Goal: Task Accomplishment & Management: Manage account settings

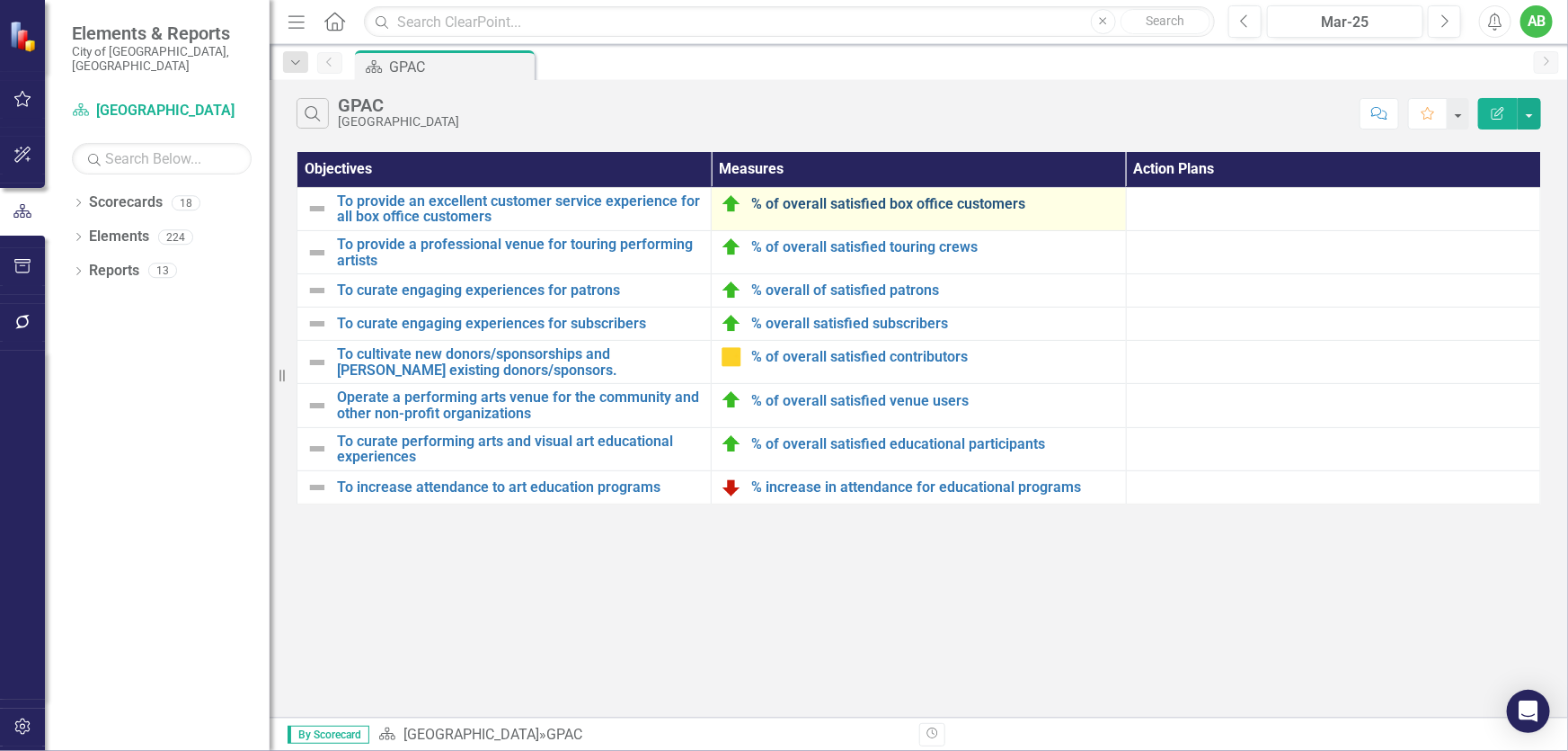
click at [825, 204] on link "% of overall satisfied box office customers" at bounding box center [933, 204] width 365 height 16
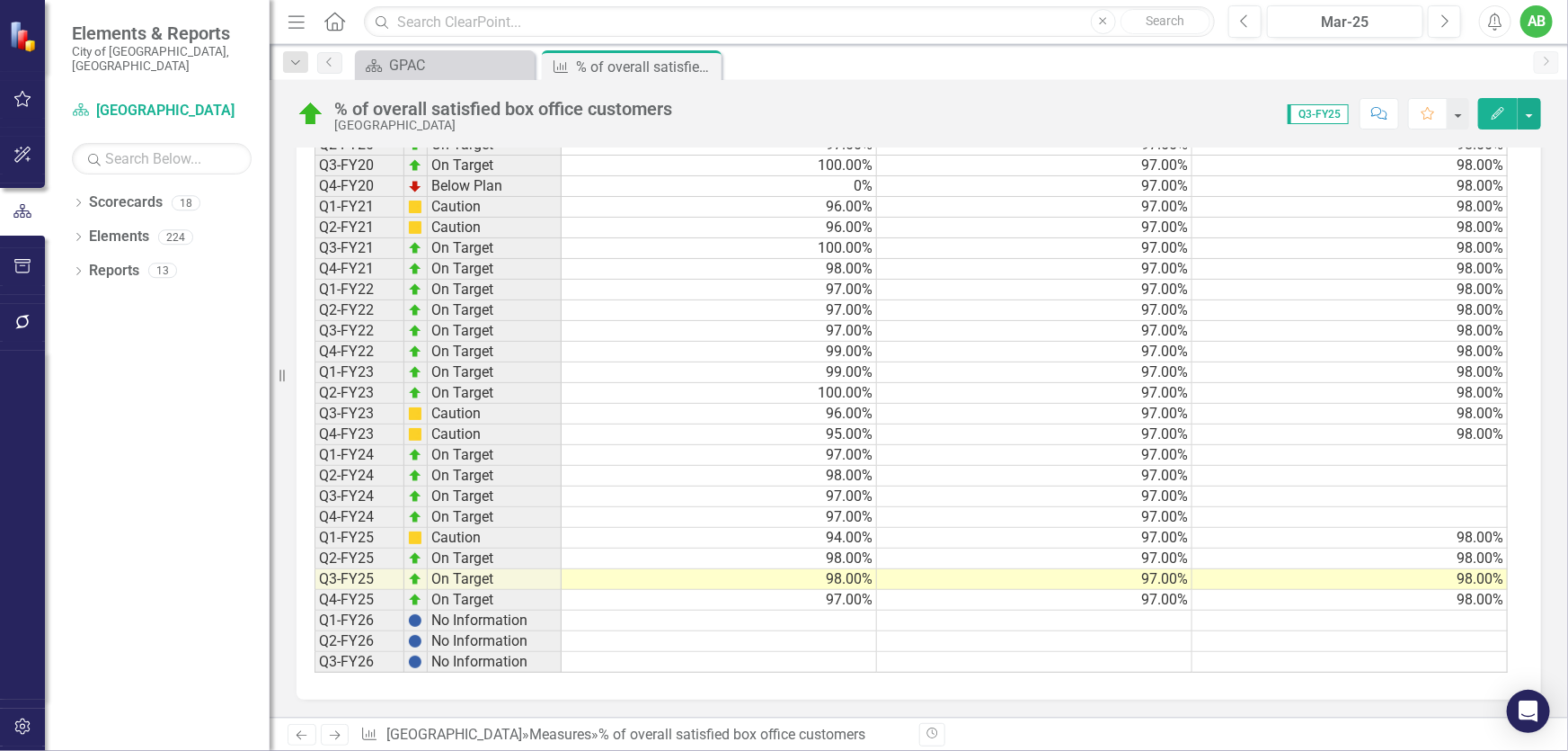
scroll to position [1132, 0]
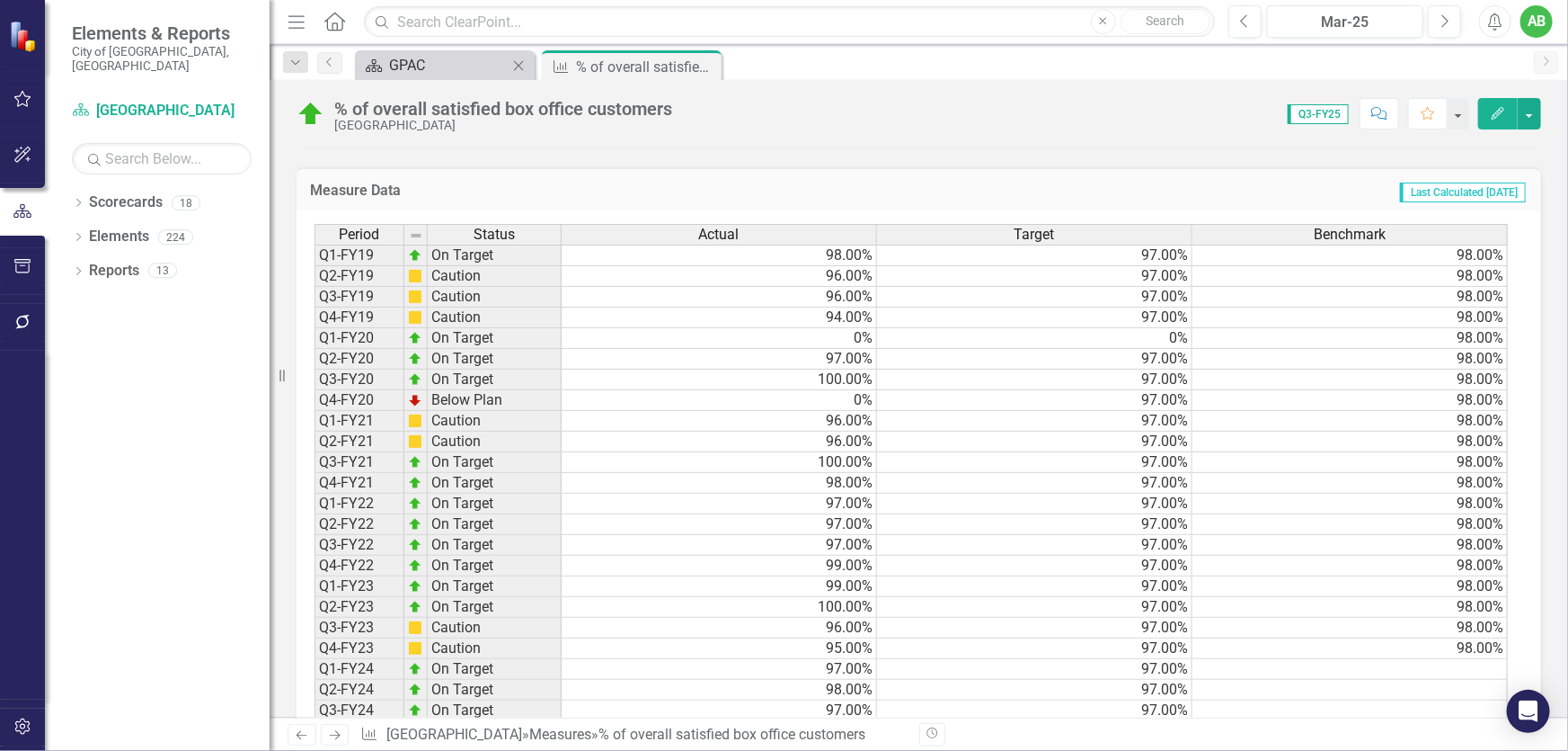
click at [418, 64] on div "GPAC" at bounding box center [448, 64] width 119 height 22
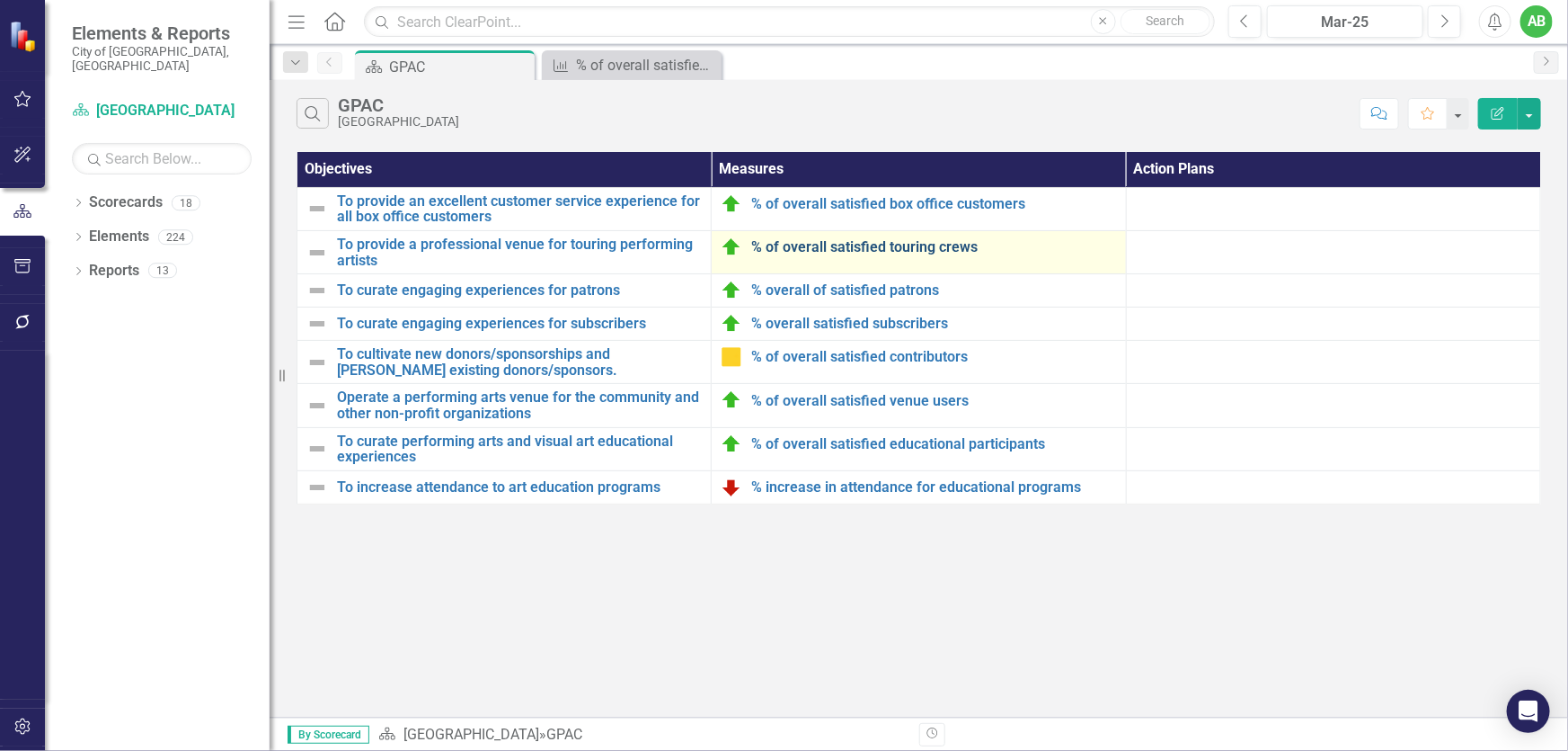
click at [889, 249] on link "% of overall satisfied touring crews" at bounding box center [933, 247] width 365 height 16
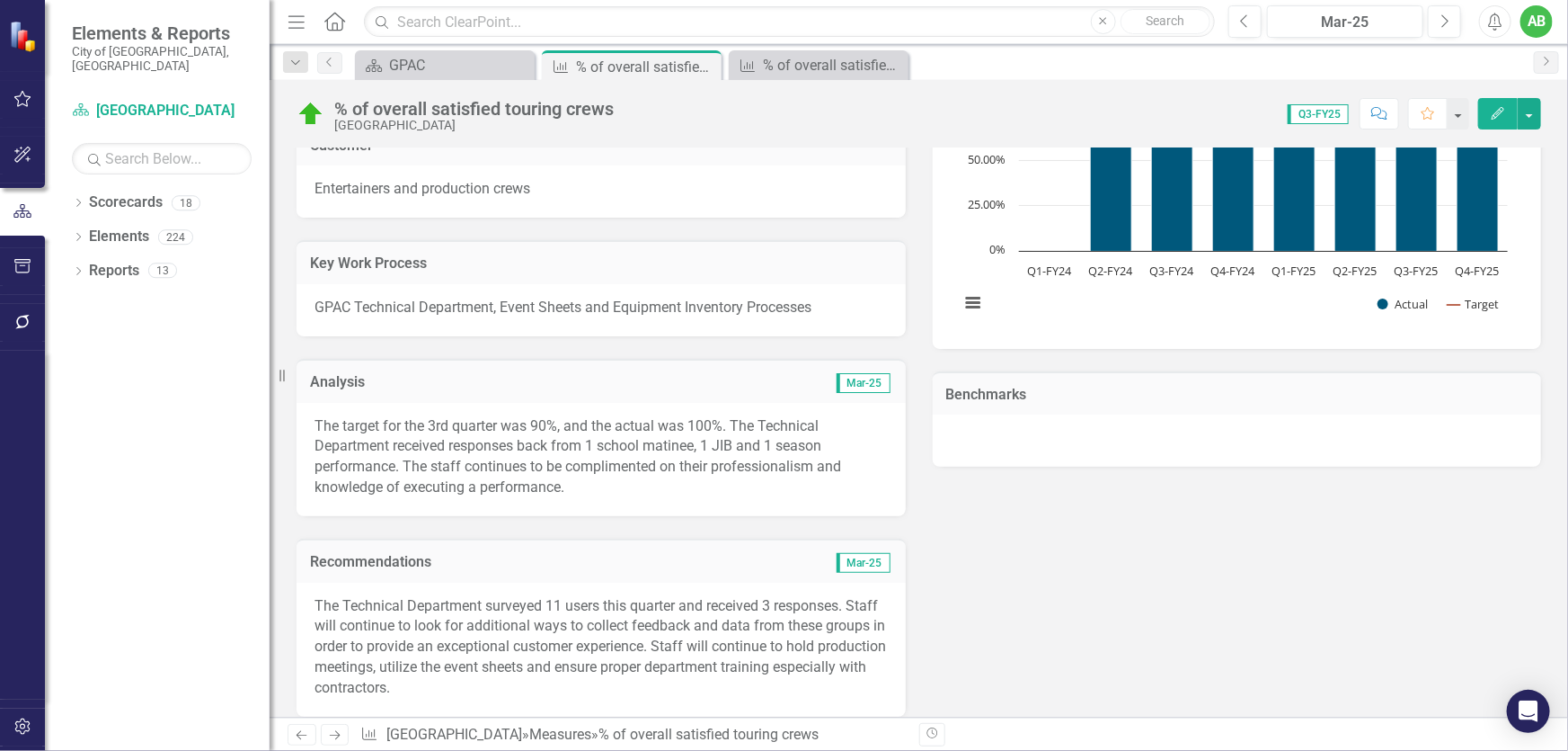
scroll to position [817, 0]
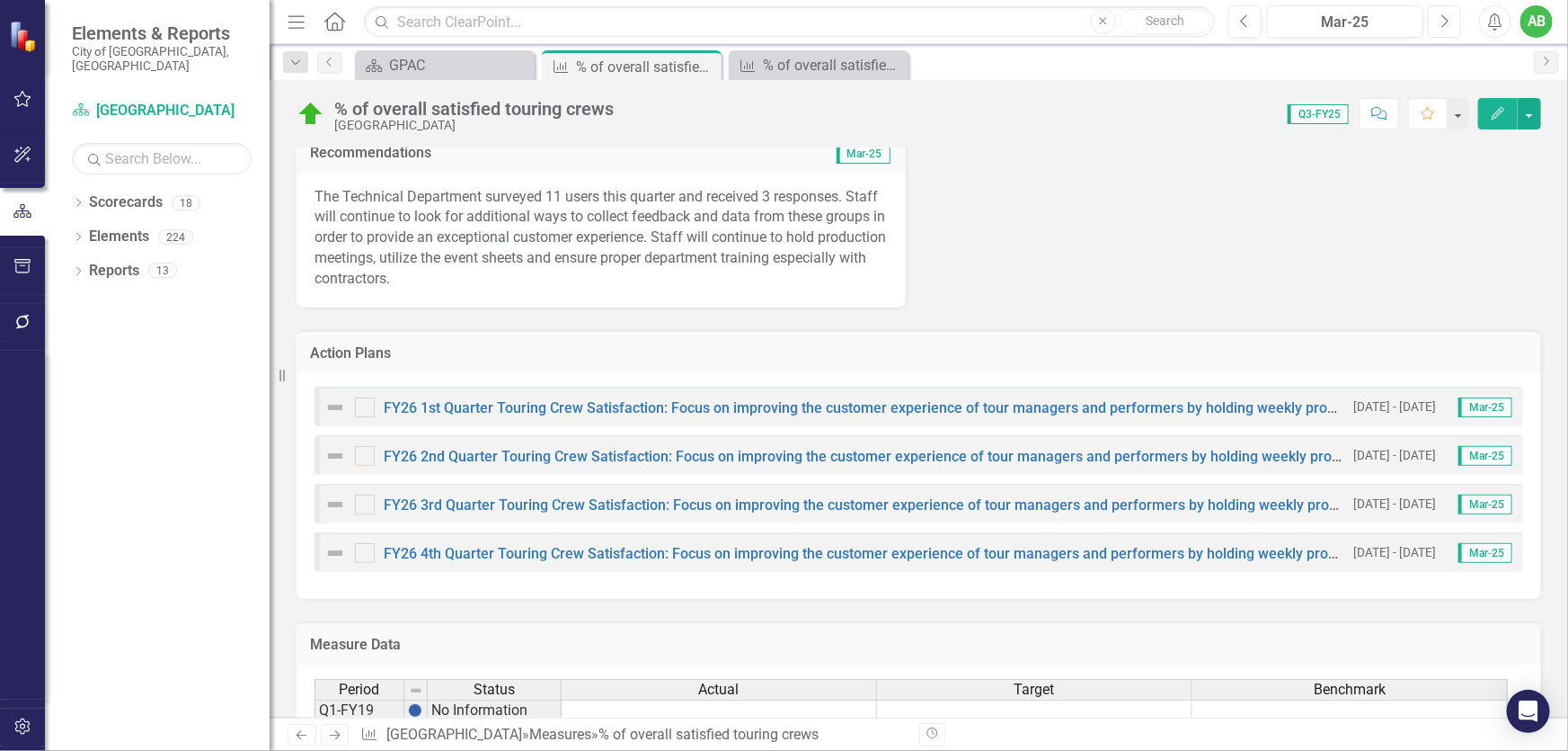
click at [1452, 18] on button "Next" at bounding box center [1444, 22] width 34 height 33
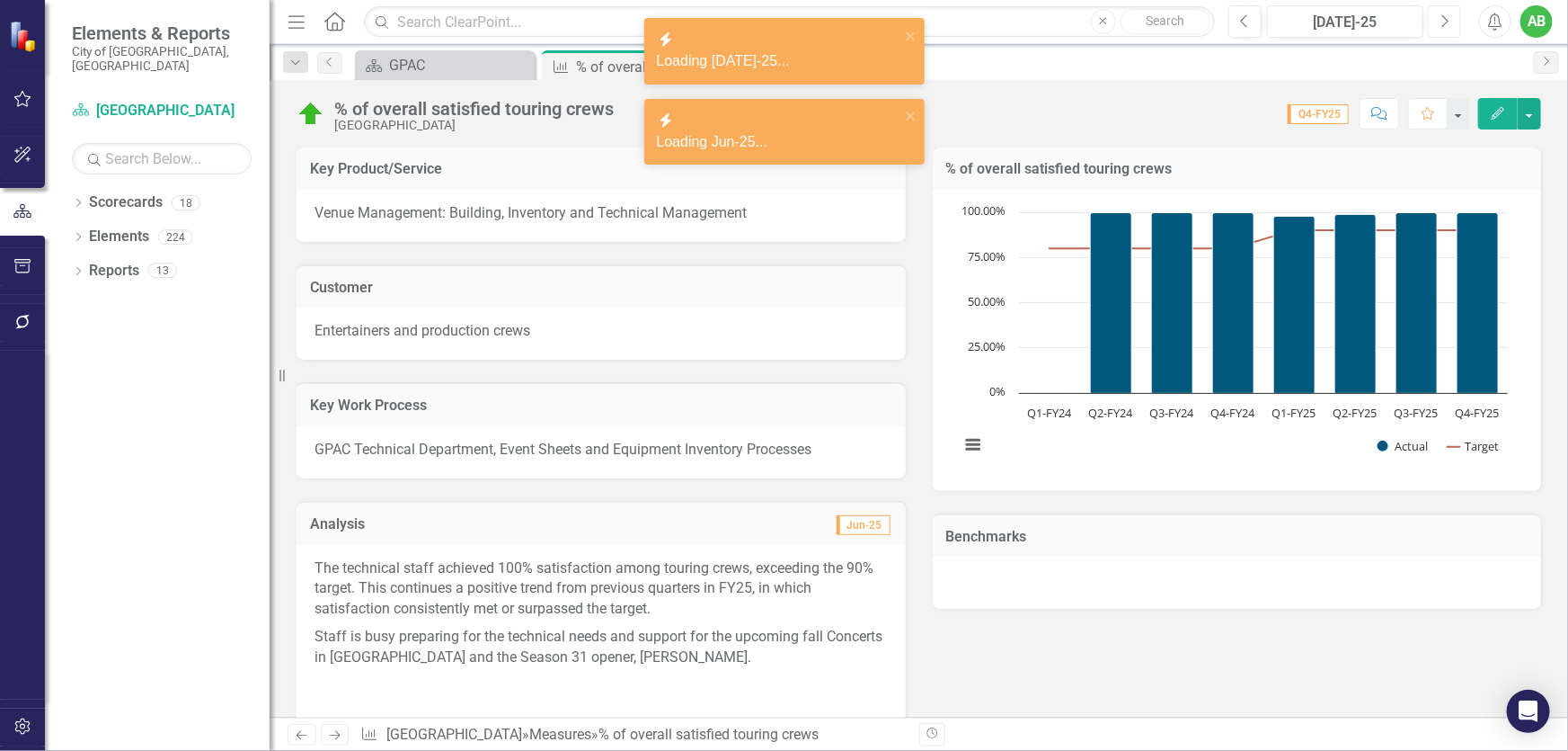
scroll to position [327, 0]
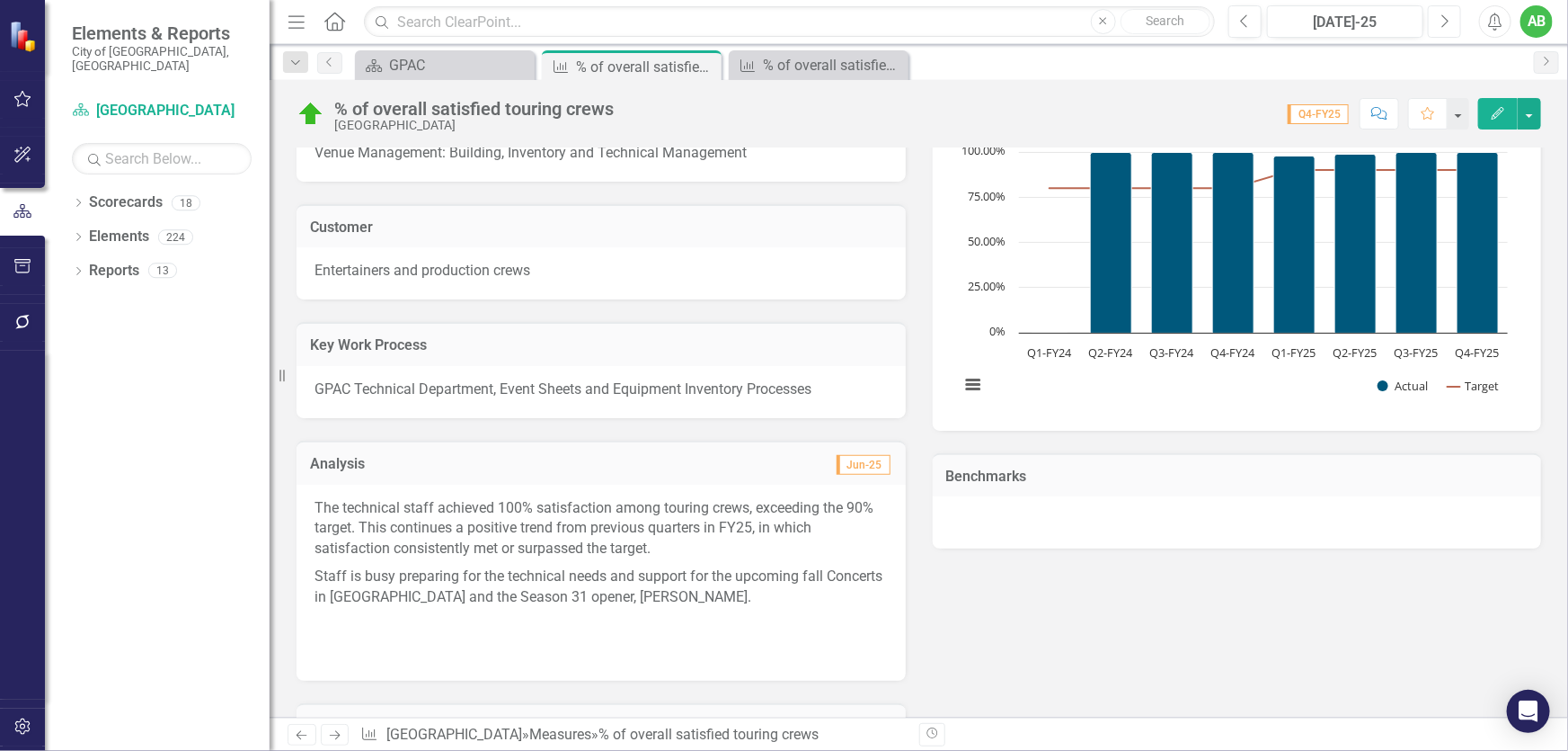
click at [1446, 30] on button "Next" at bounding box center [1444, 22] width 34 height 33
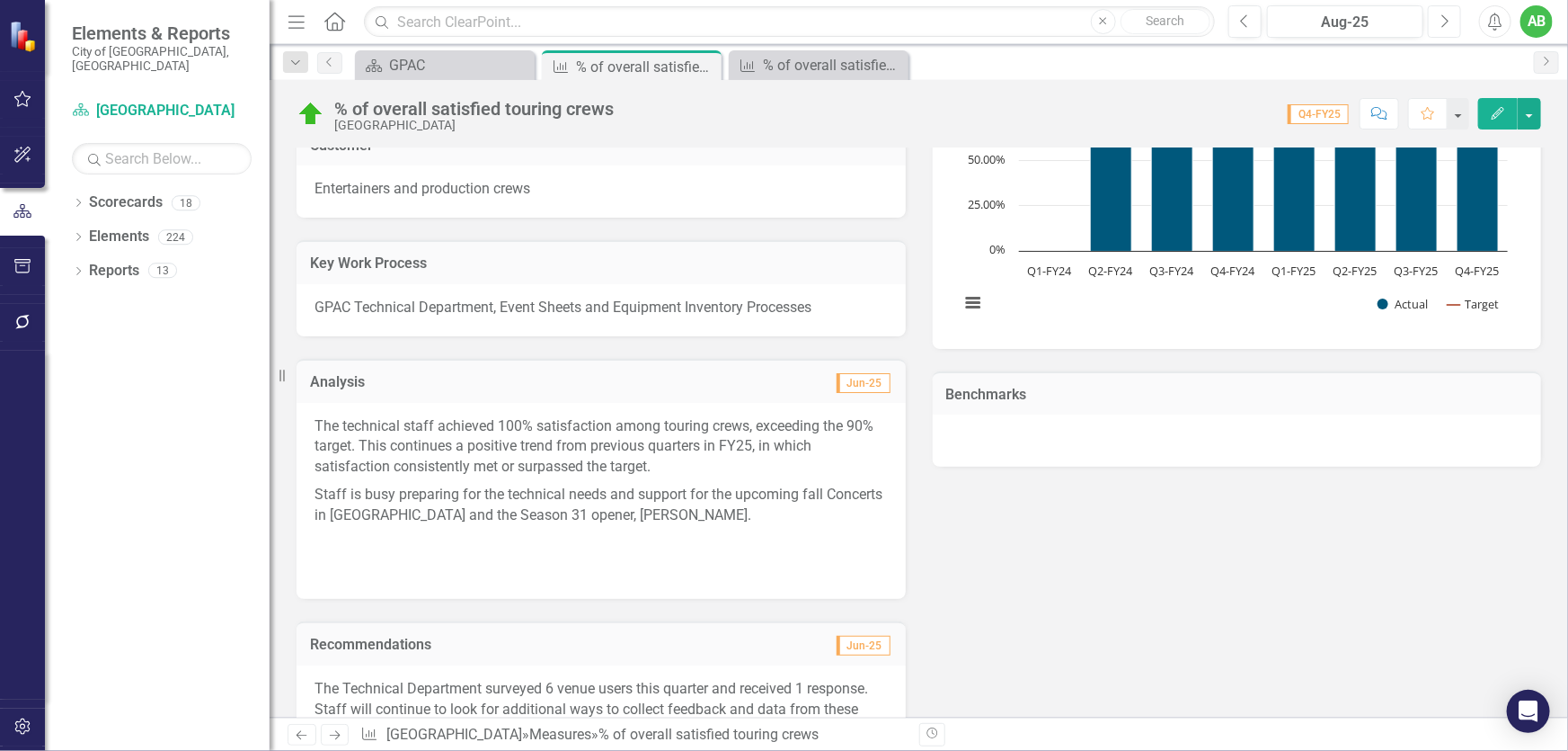
scroll to position [817, 0]
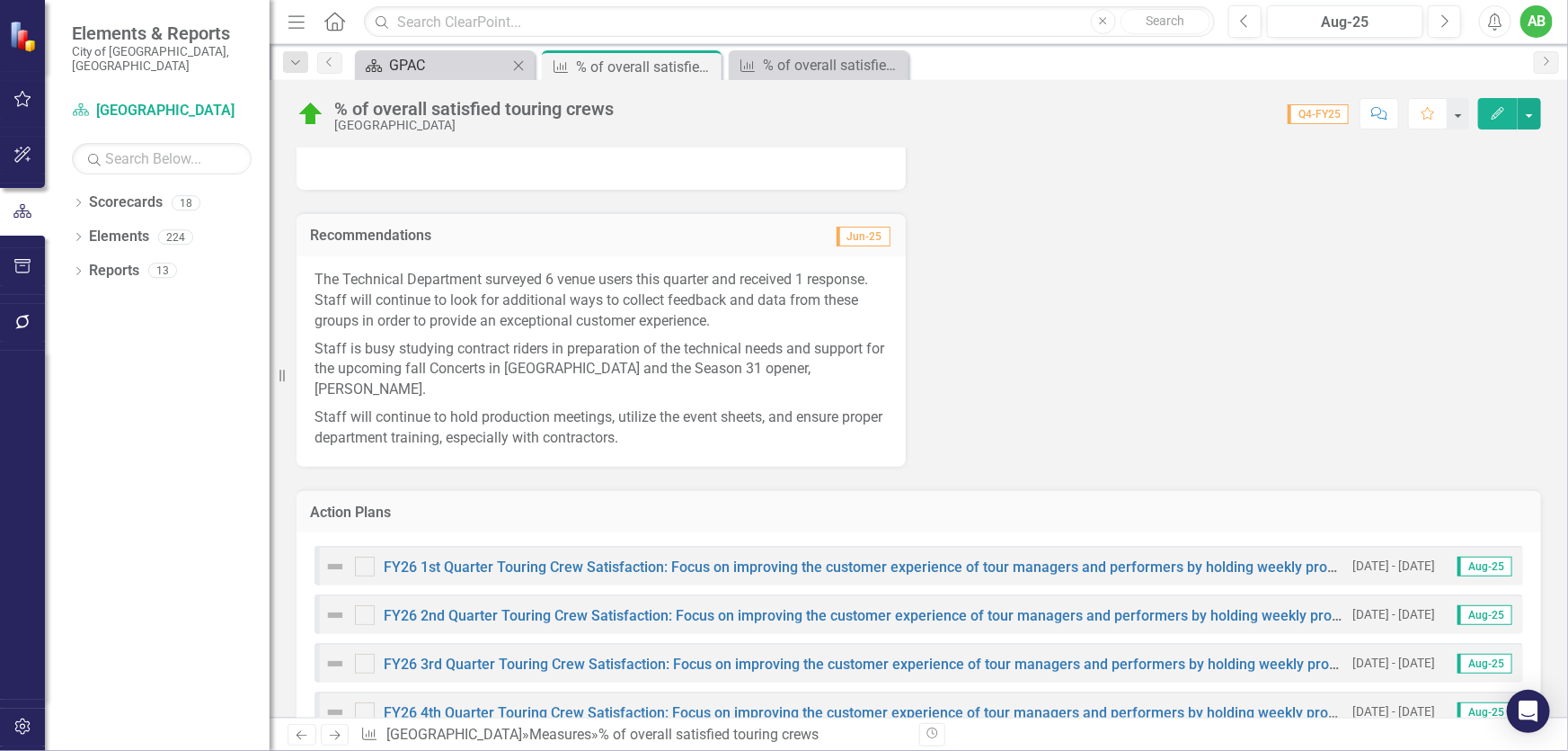
click at [418, 63] on div "GPAC" at bounding box center [448, 64] width 119 height 22
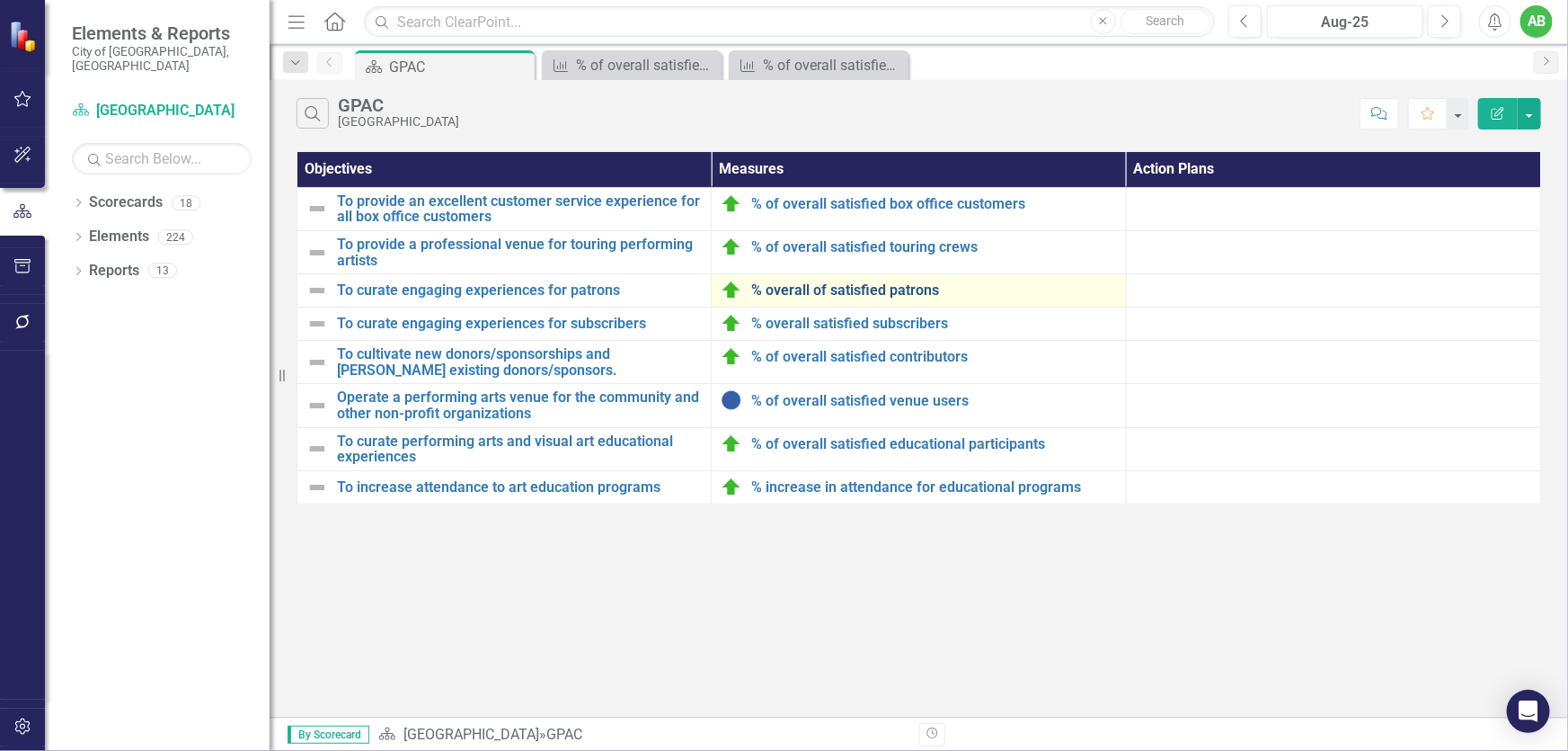
click at [826, 288] on link "% overall of satisfied patrons" at bounding box center [933, 290] width 365 height 16
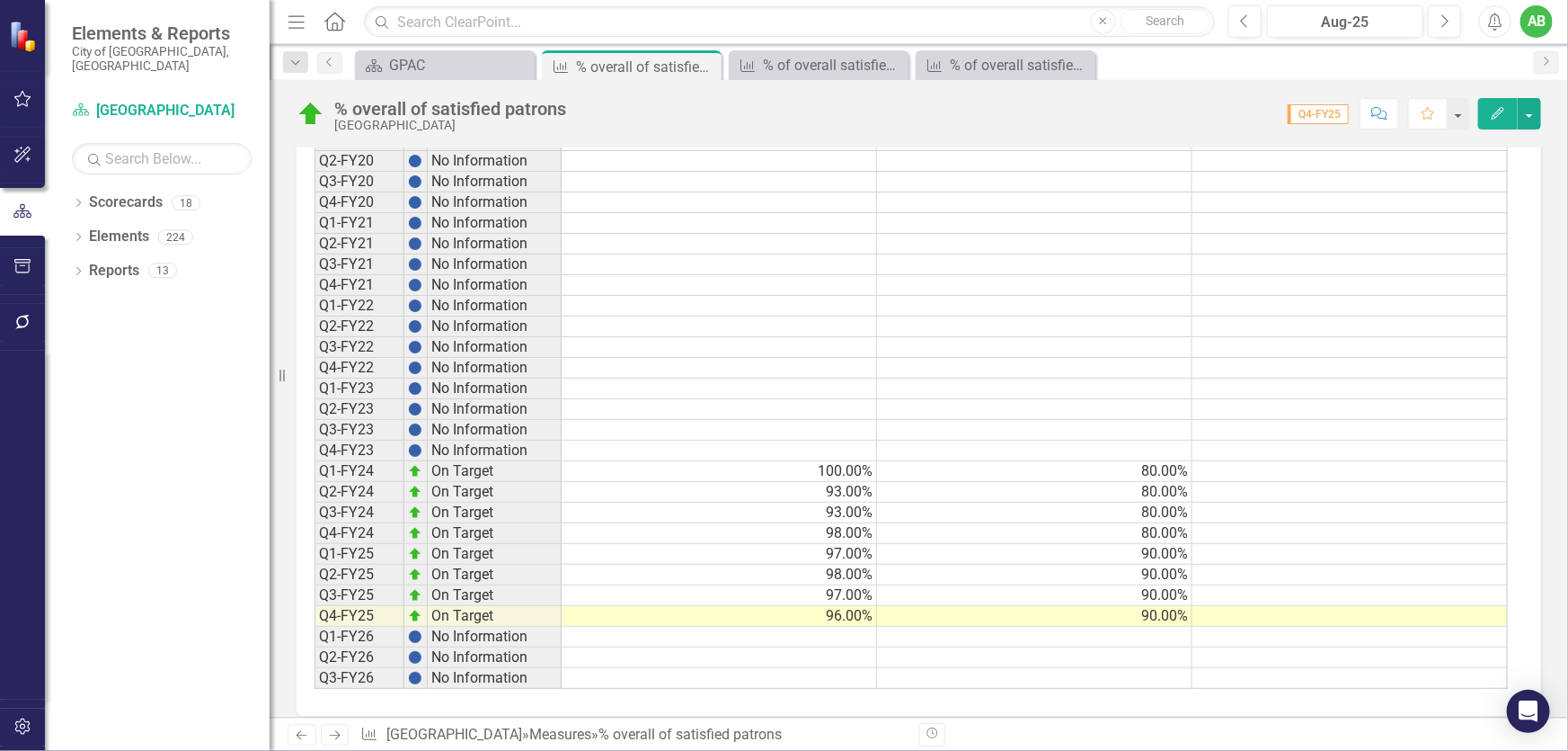
scroll to position [1475, 0]
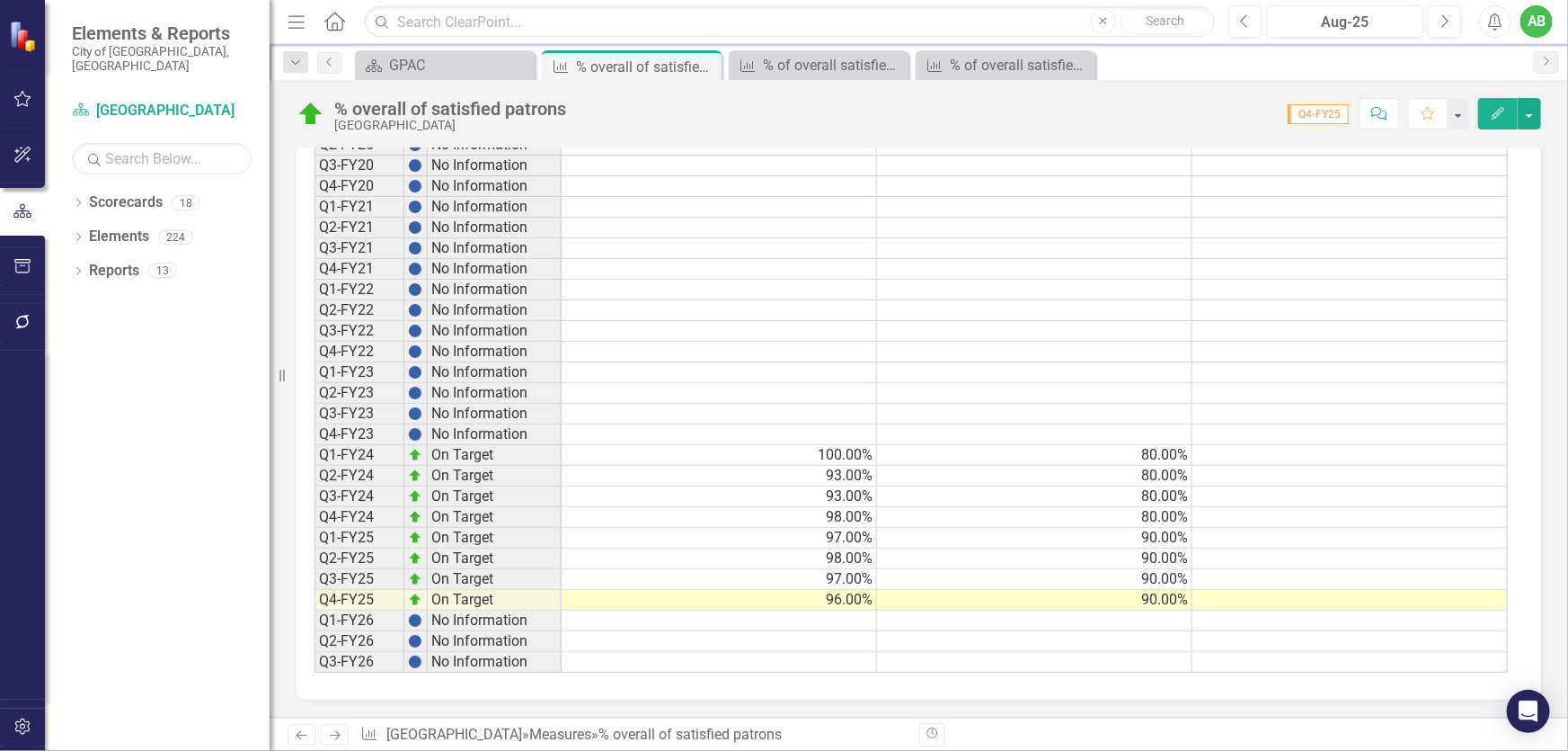
click at [1133, 610] on td at bounding box center [1034, 621] width 315 height 21
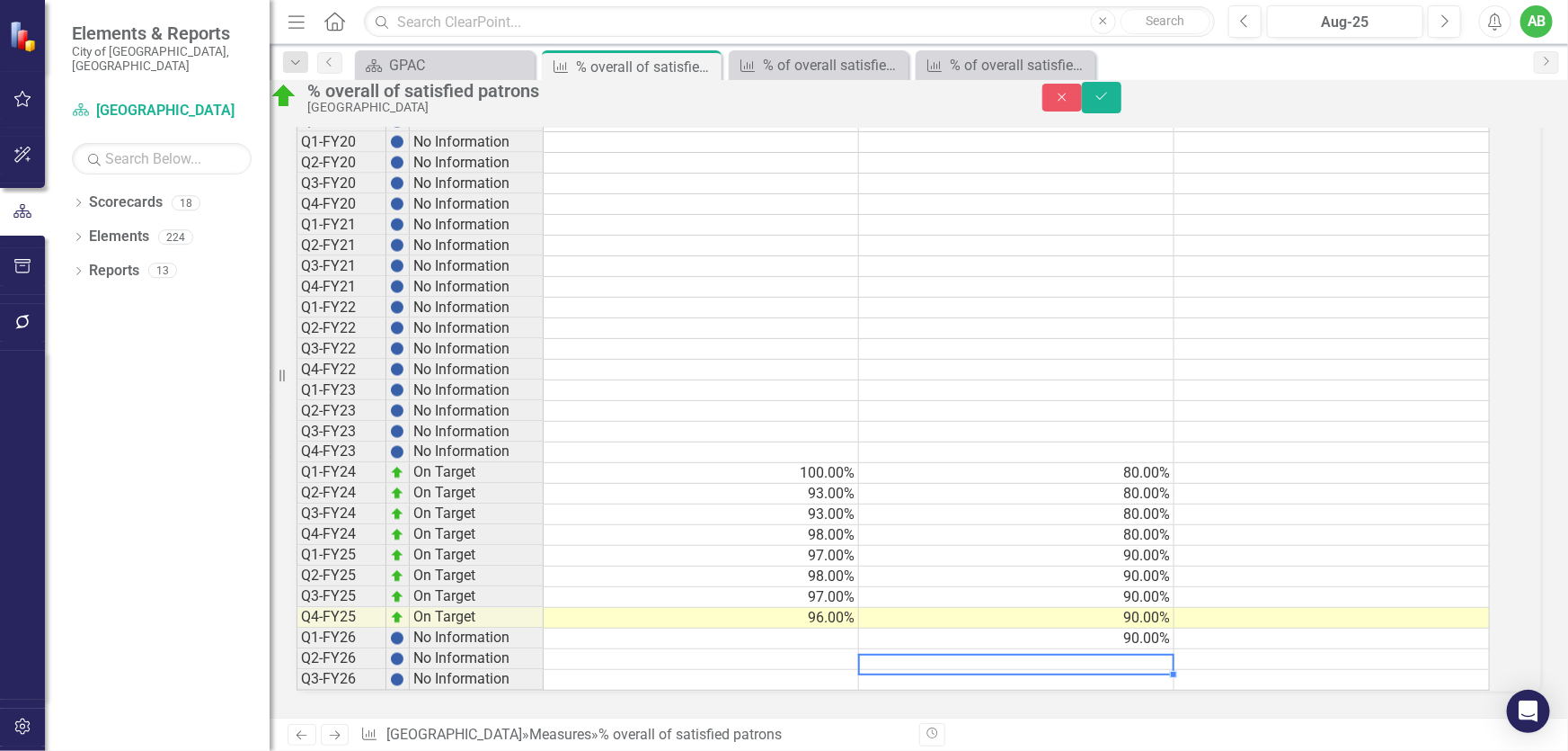
click at [1174, 649] on td at bounding box center [1016, 659] width 315 height 21
type textarea "90"
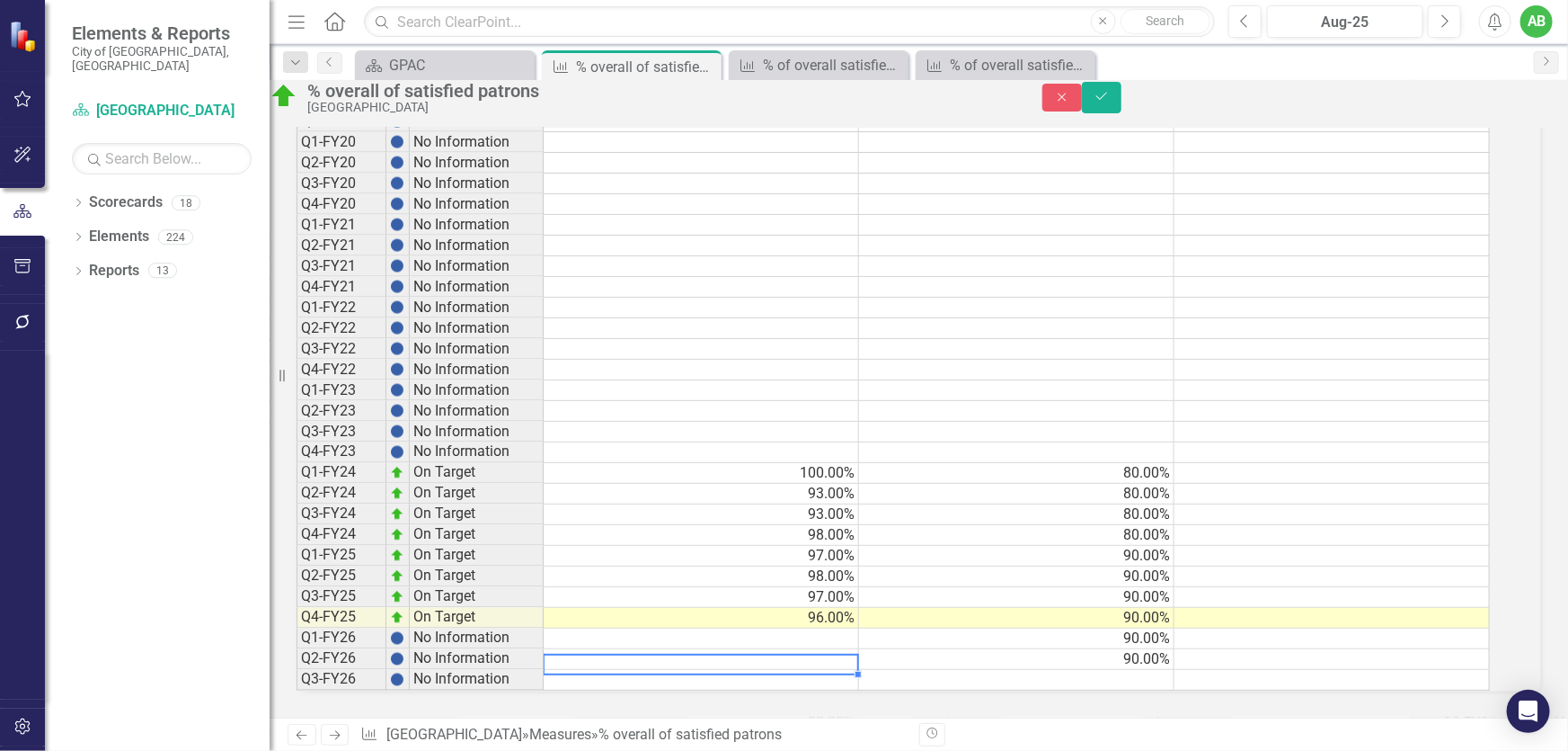
click at [1159, 670] on td at bounding box center [1016, 680] width 315 height 21
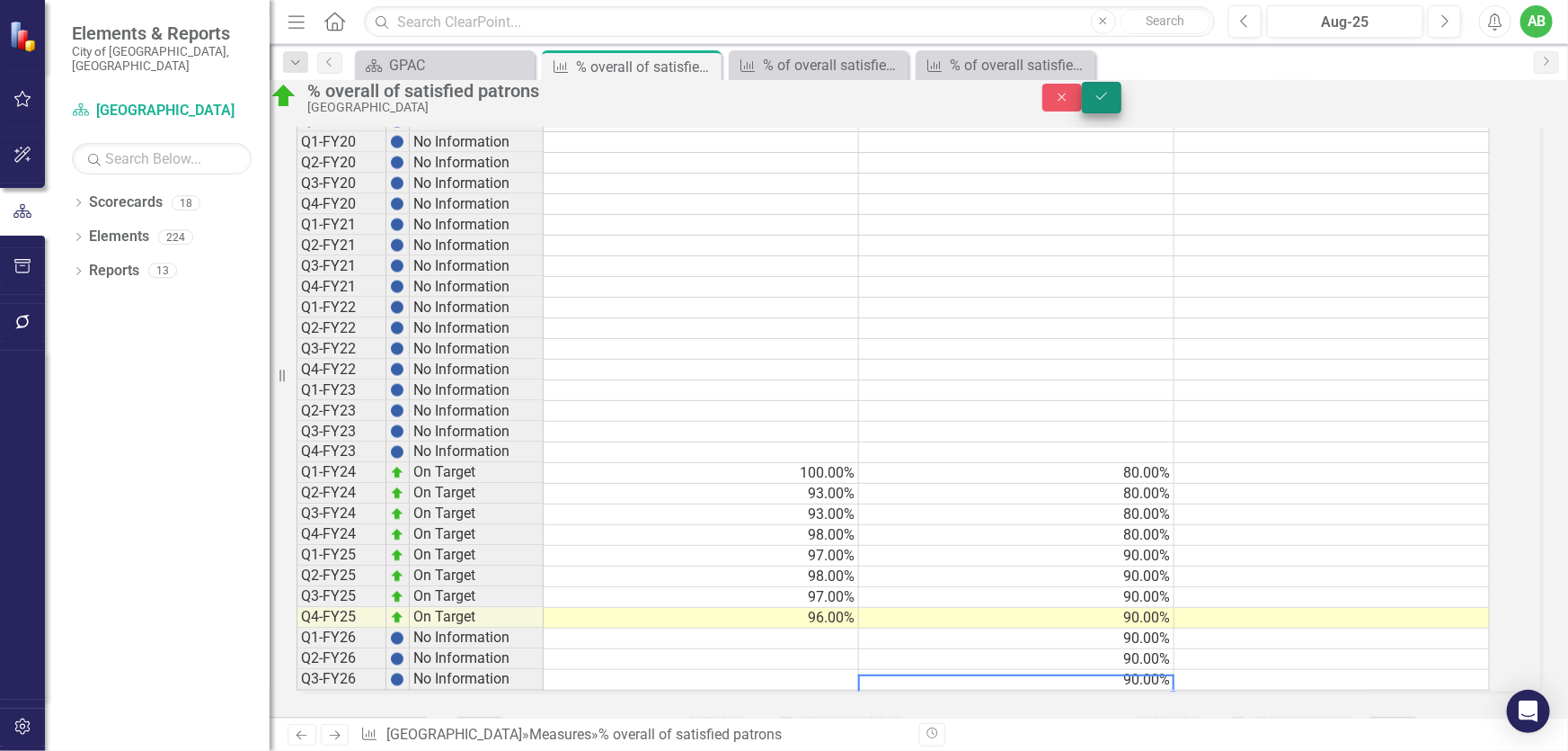
type textarea "90"
click at [1122, 92] on button "Save" at bounding box center [1102, 97] width 39 height 32
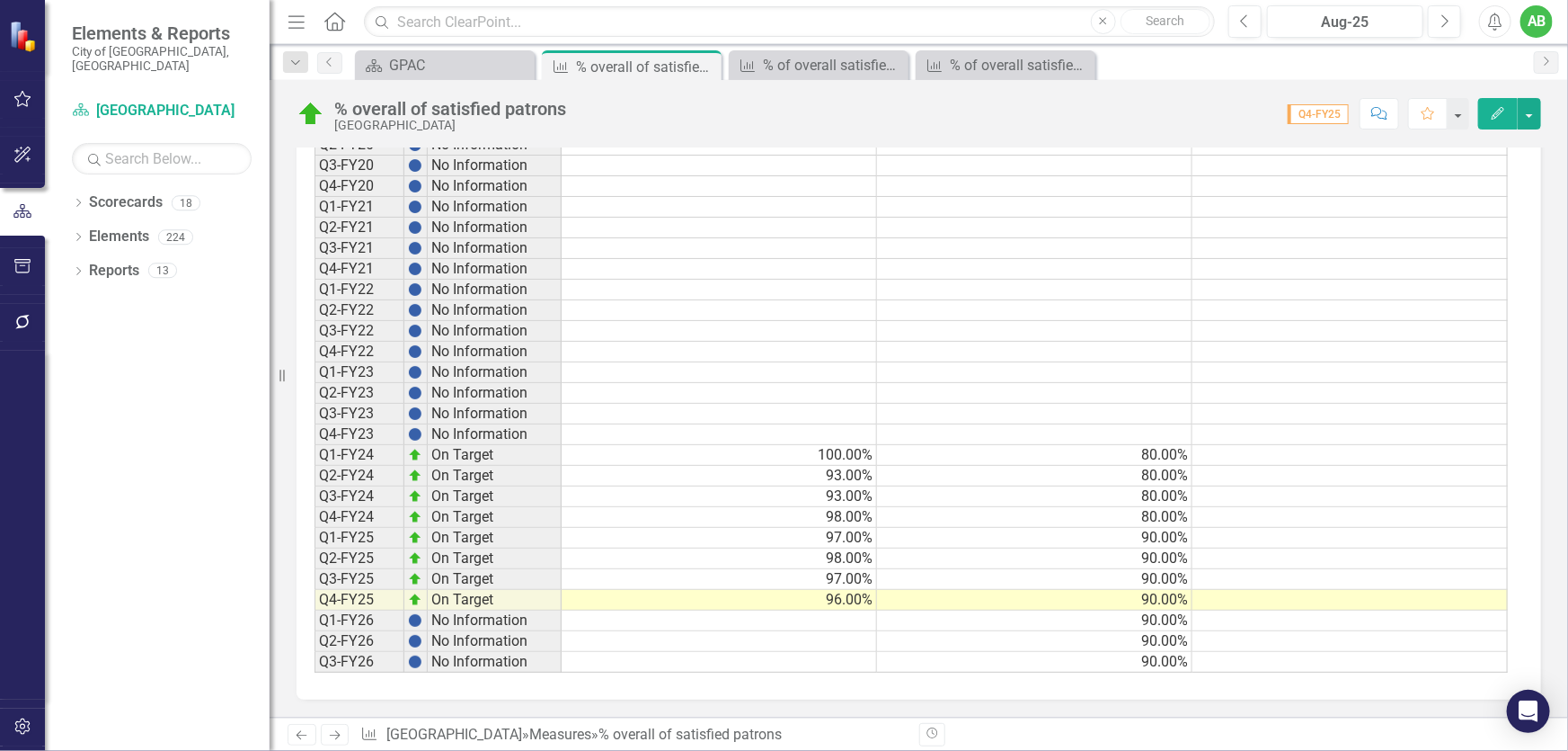
click at [799, 46] on div "Dropdown Search Scorecard GPAC Close Measure % overall of satisfied patrons Pin…" at bounding box center [920, 62] width 1299 height 36
click at [814, 62] on div "% of overall satisfied touring crews" at bounding box center [823, 64] width 119 height 22
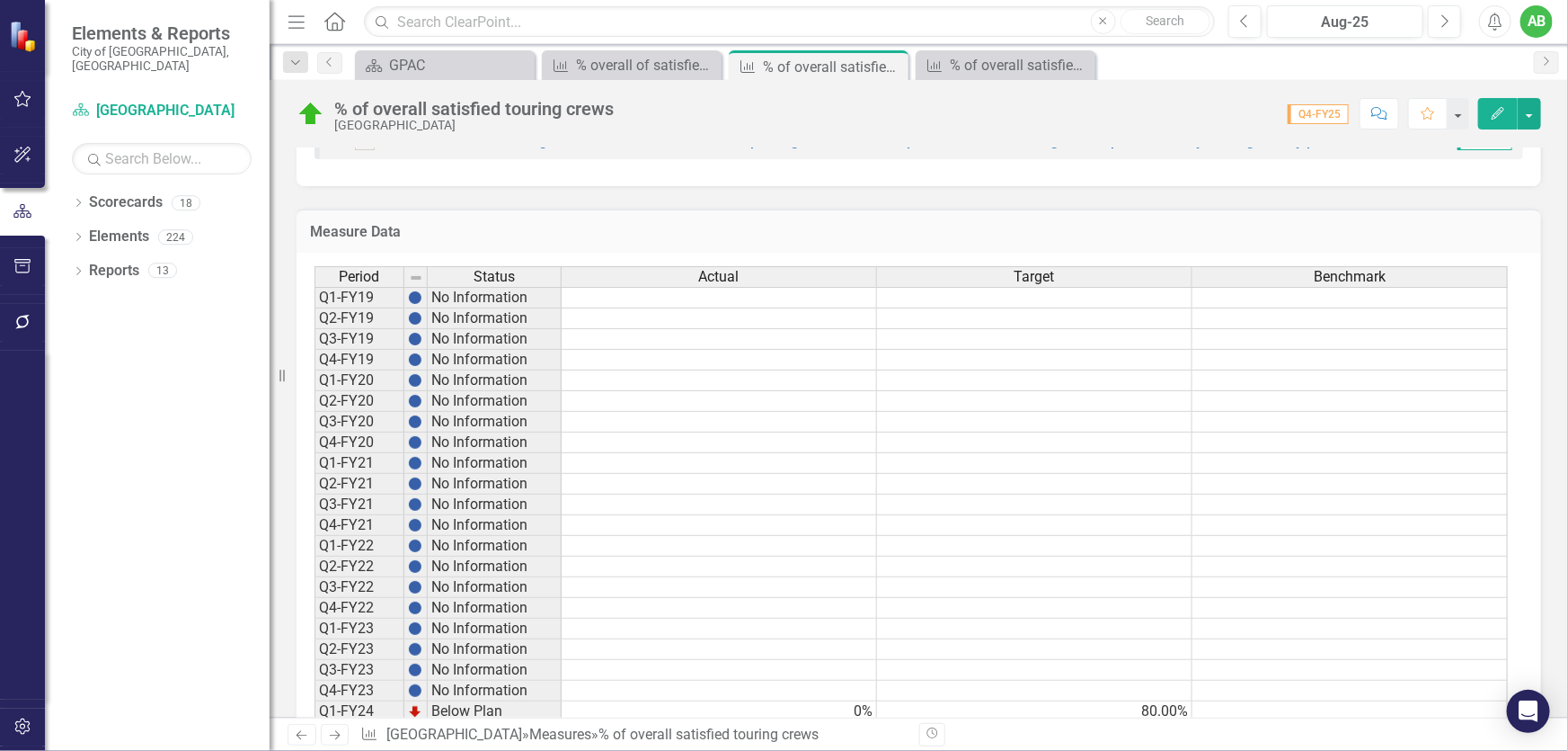
scroll to position [1634, 0]
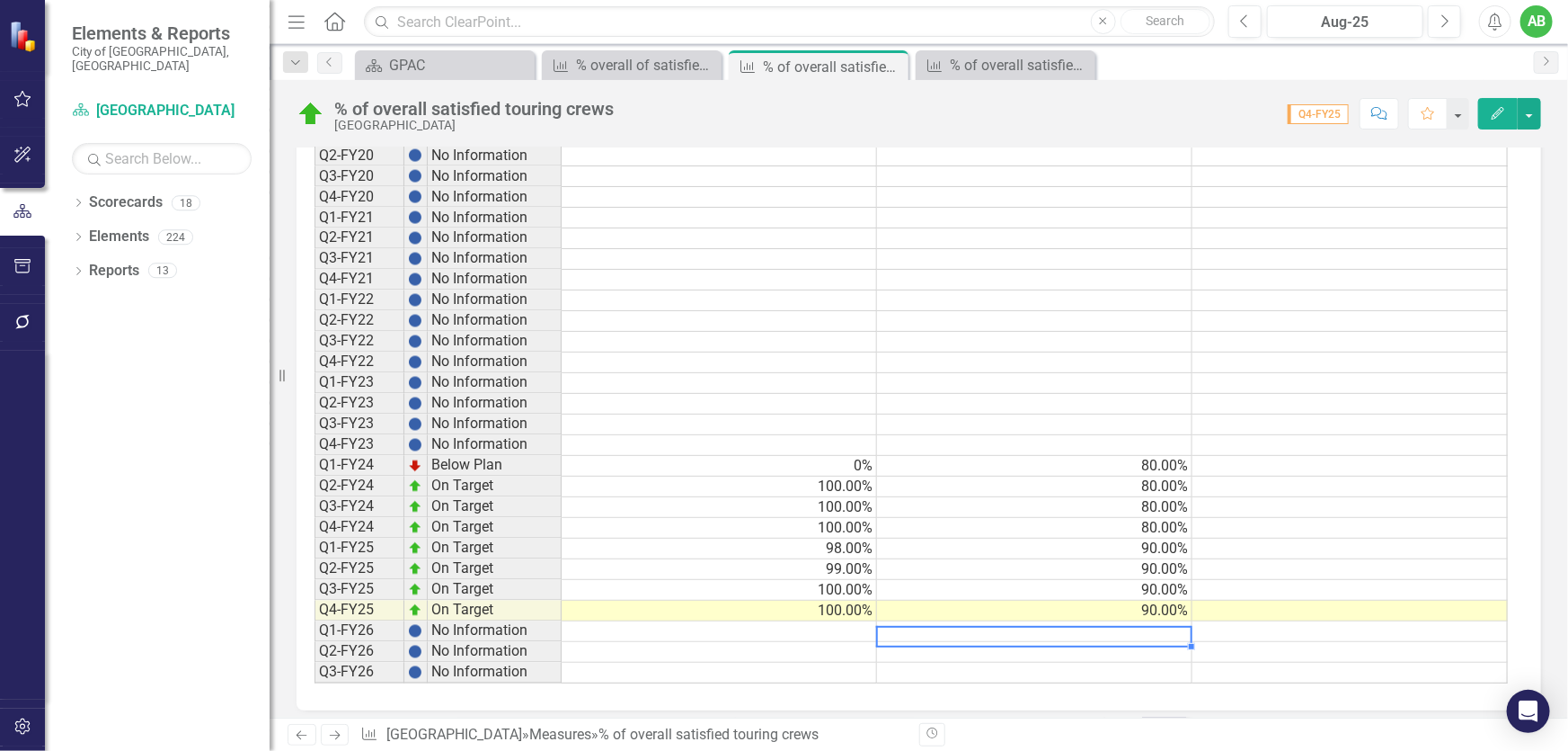
click at [1173, 621] on td at bounding box center [1034, 631] width 315 height 21
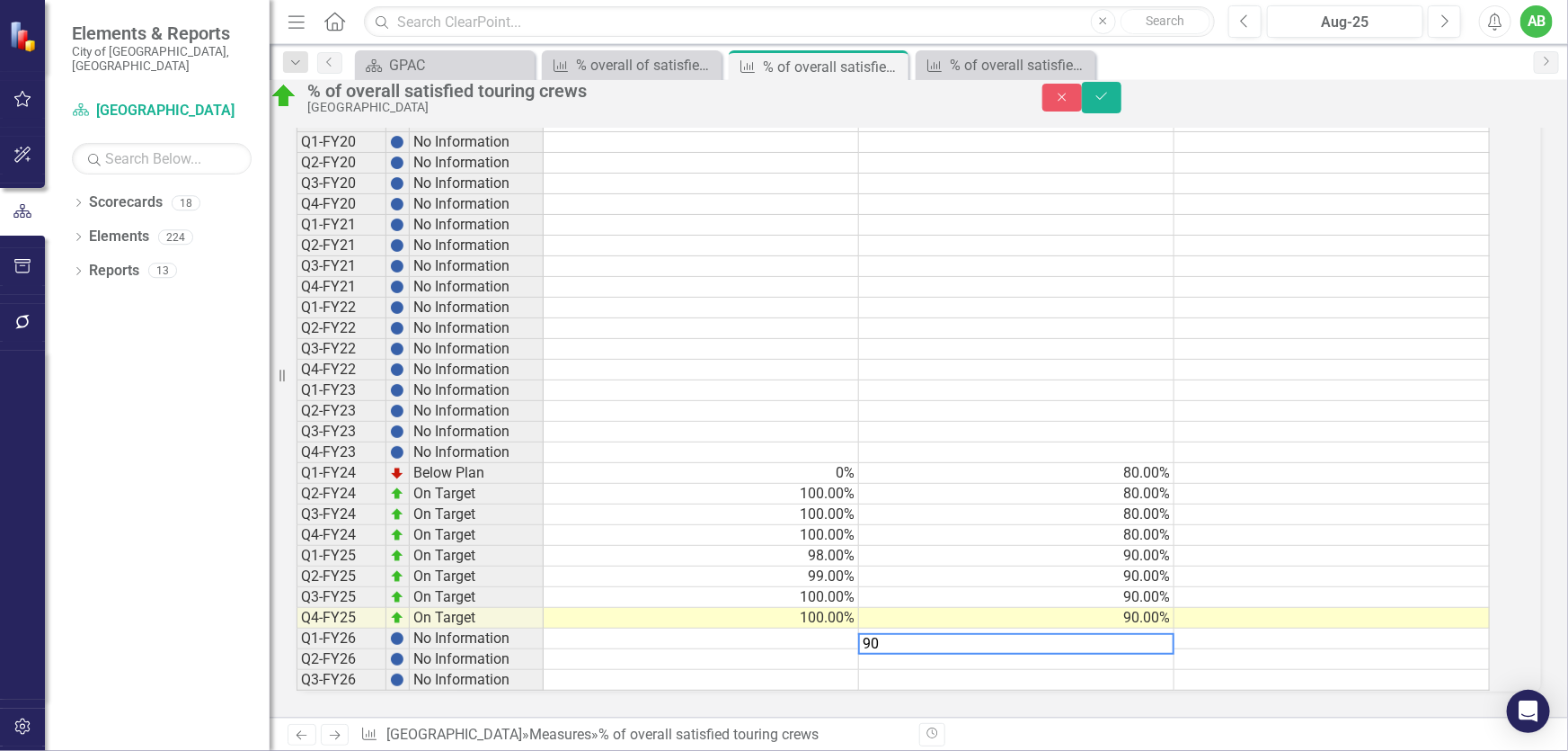
click at [1156, 649] on td at bounding box center [1016, 659] width 315 height 21
click at [1154, 670] on td at bounding box center [1016, 680] width 315 height 21
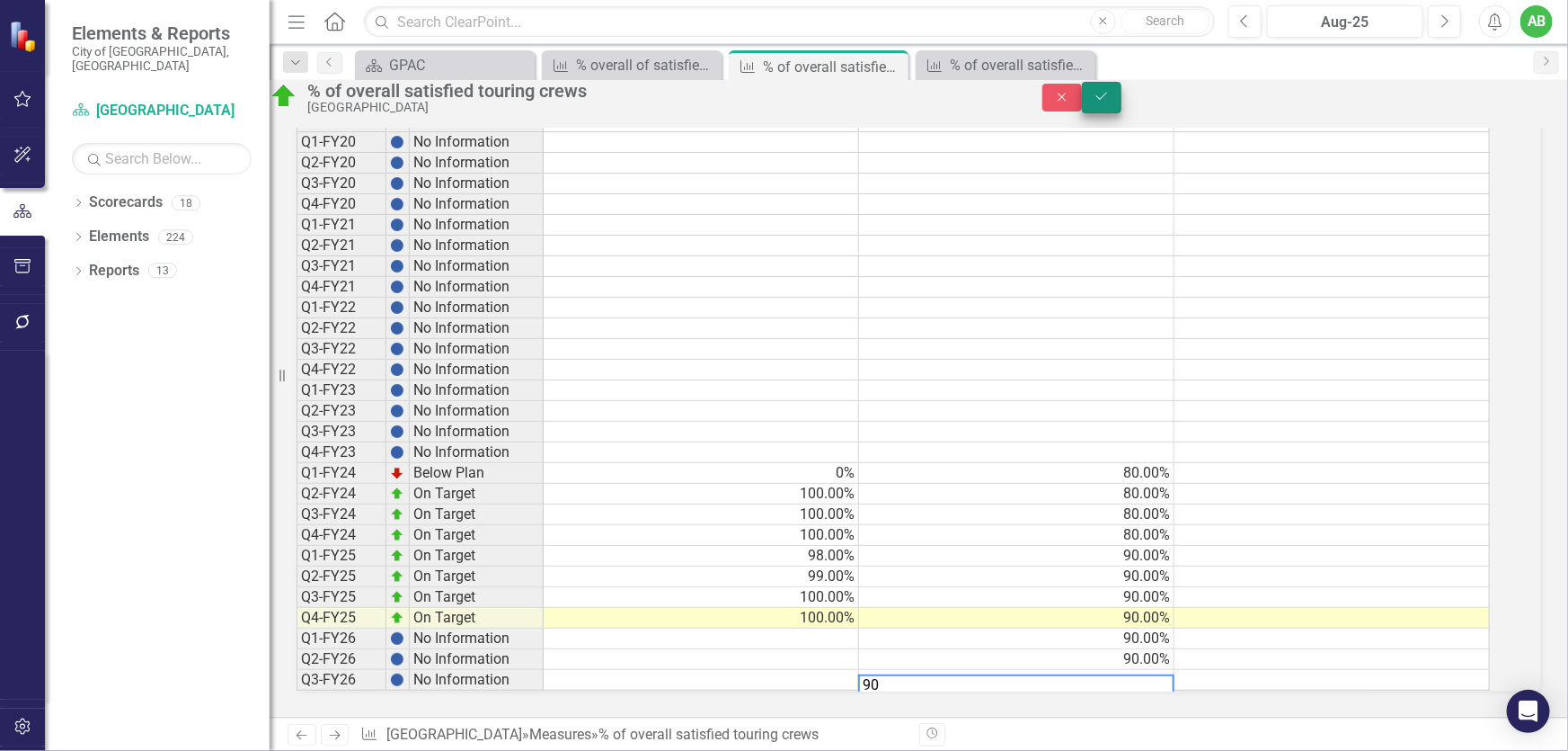
type textarea "90"
click at [1110, 102] on icon "Save" at bounding box center [1102, 96] width 16 height 12
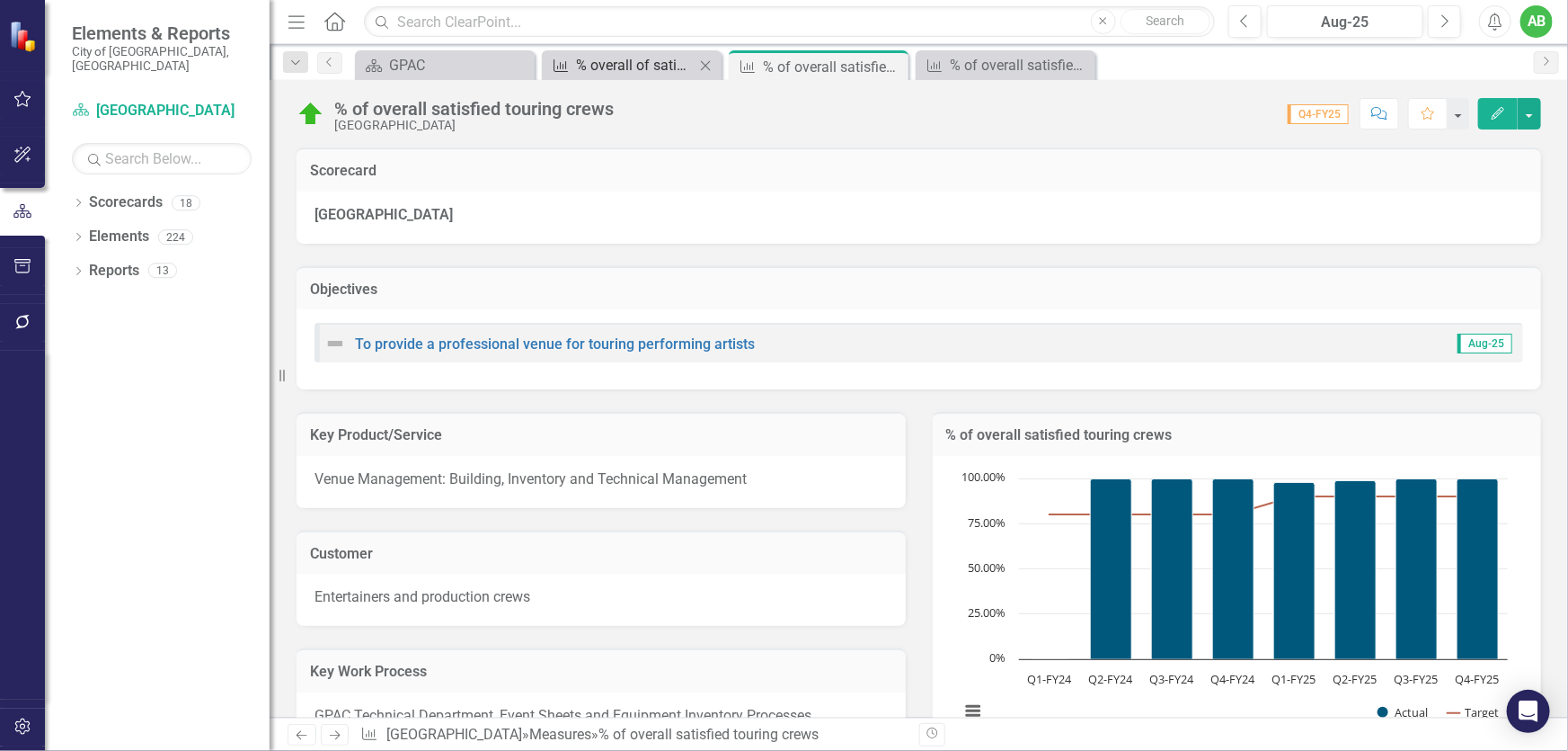
click at [629, 65] on div "% overall of satisfied patrons" at bounding box center [635, 64] width 119 height 22
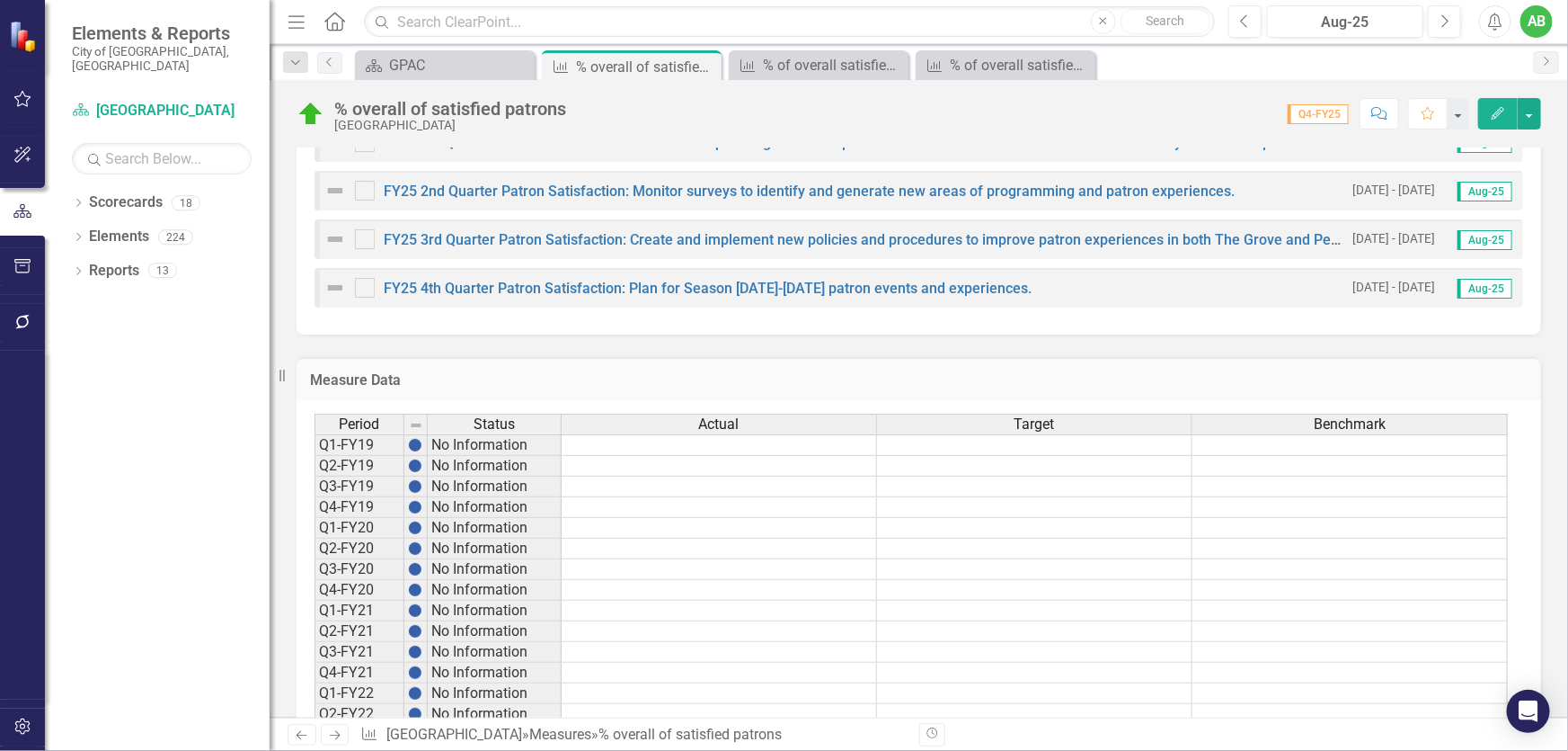
scroll to position [1470, 0]
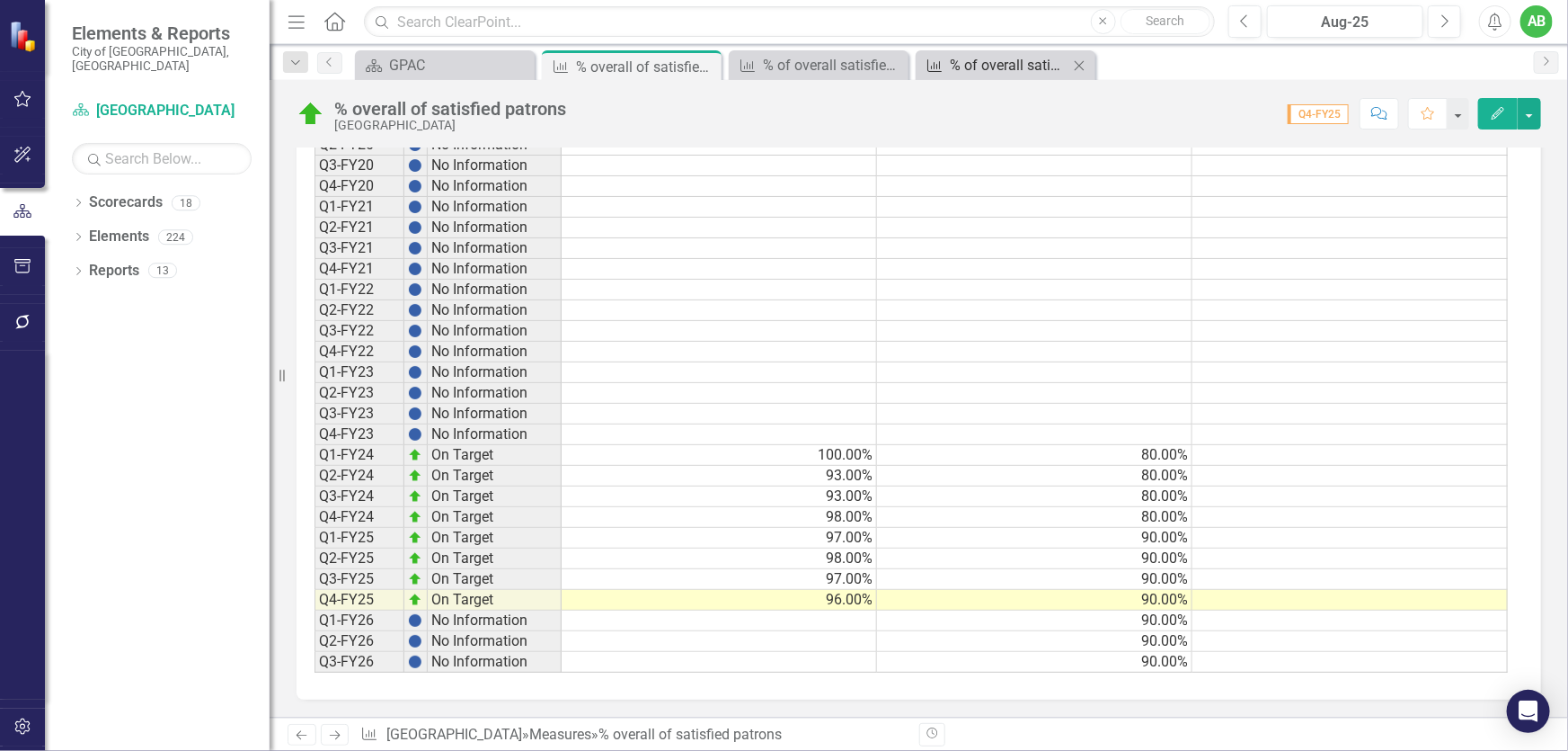
click at [1011, 65] on div "% of overall satisfied box office customers" at bounding box center [1010, 64] width 119 height 22
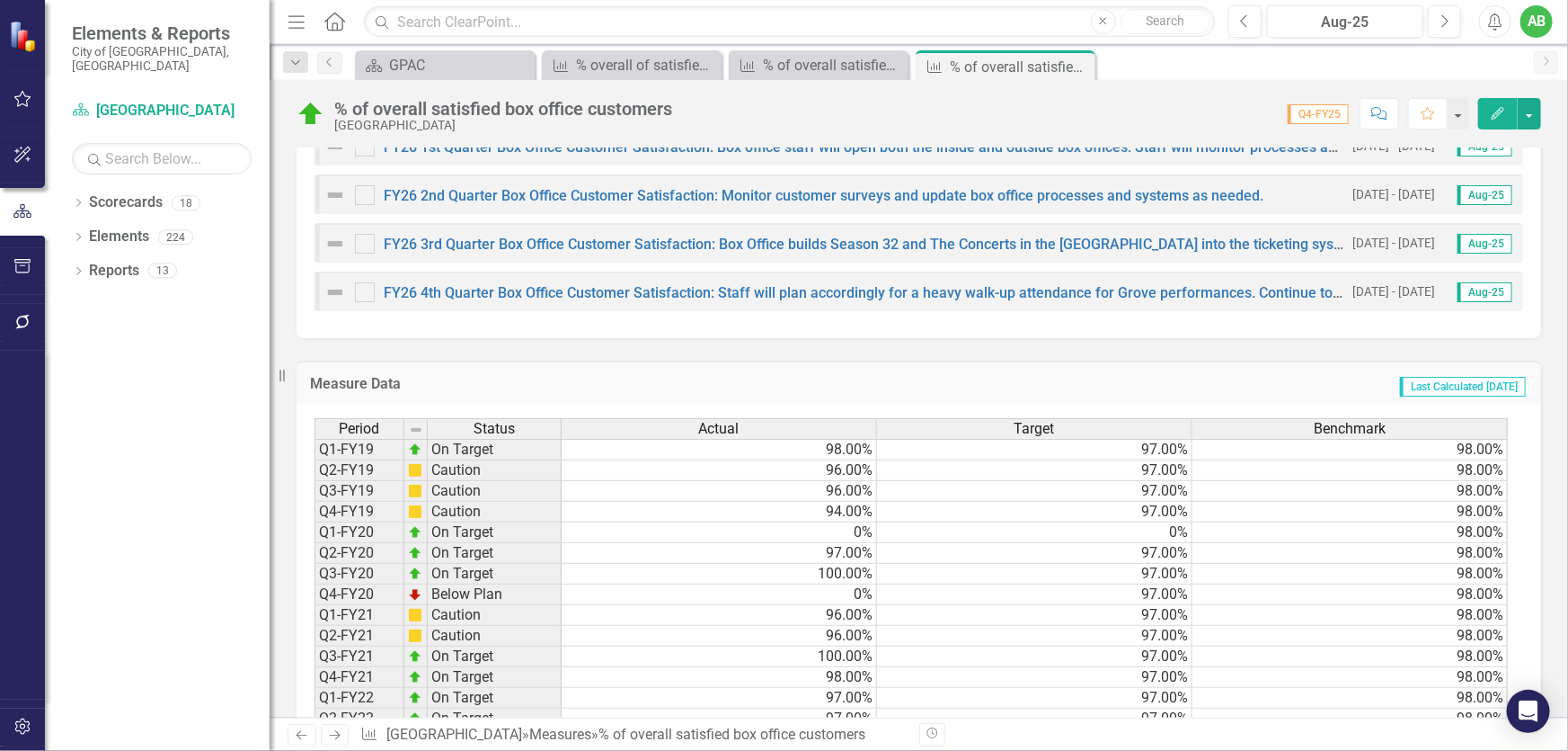
scroll to position [1398, 0]
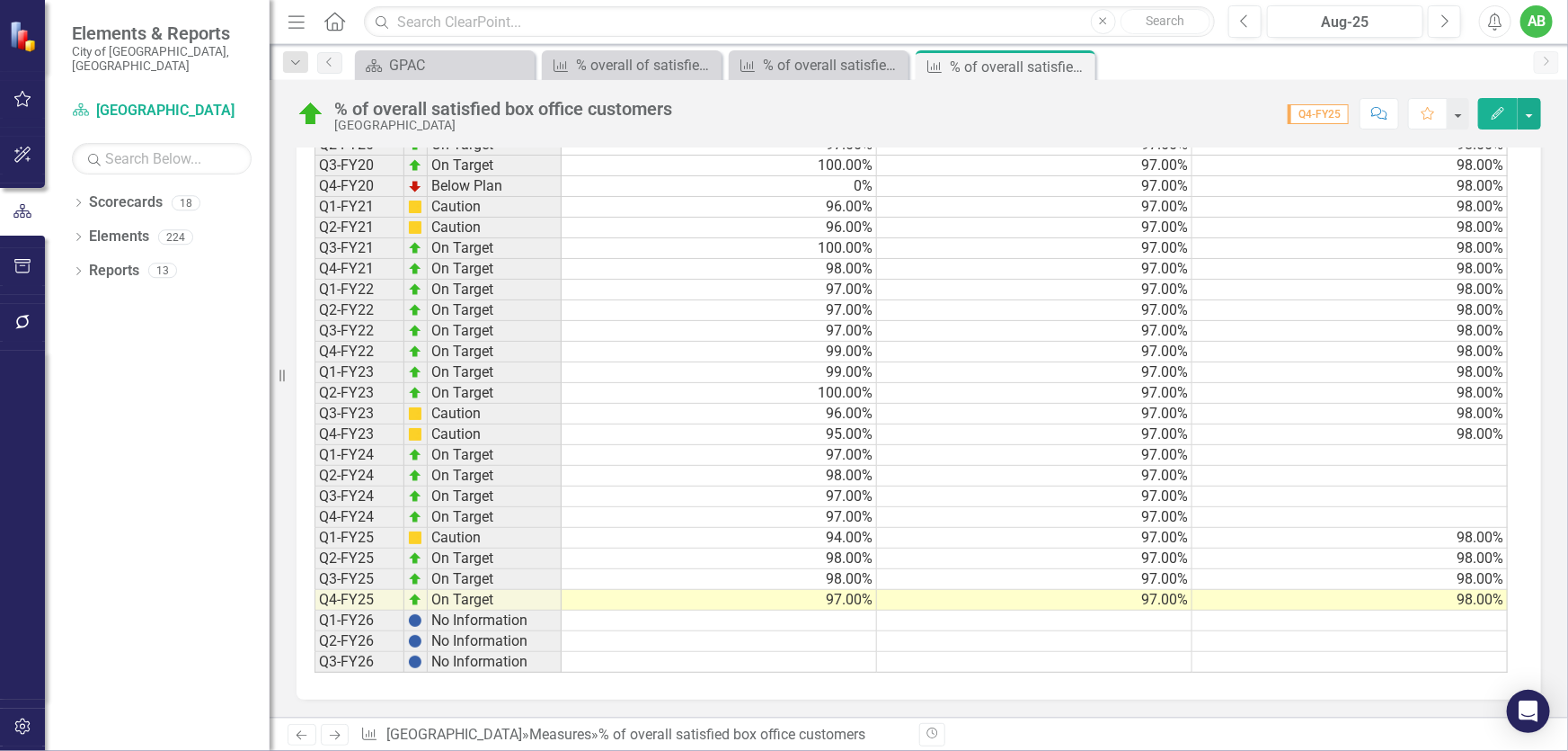
click at [1161, 610] on td at bounding box center [1034, 621] width 315 height 21
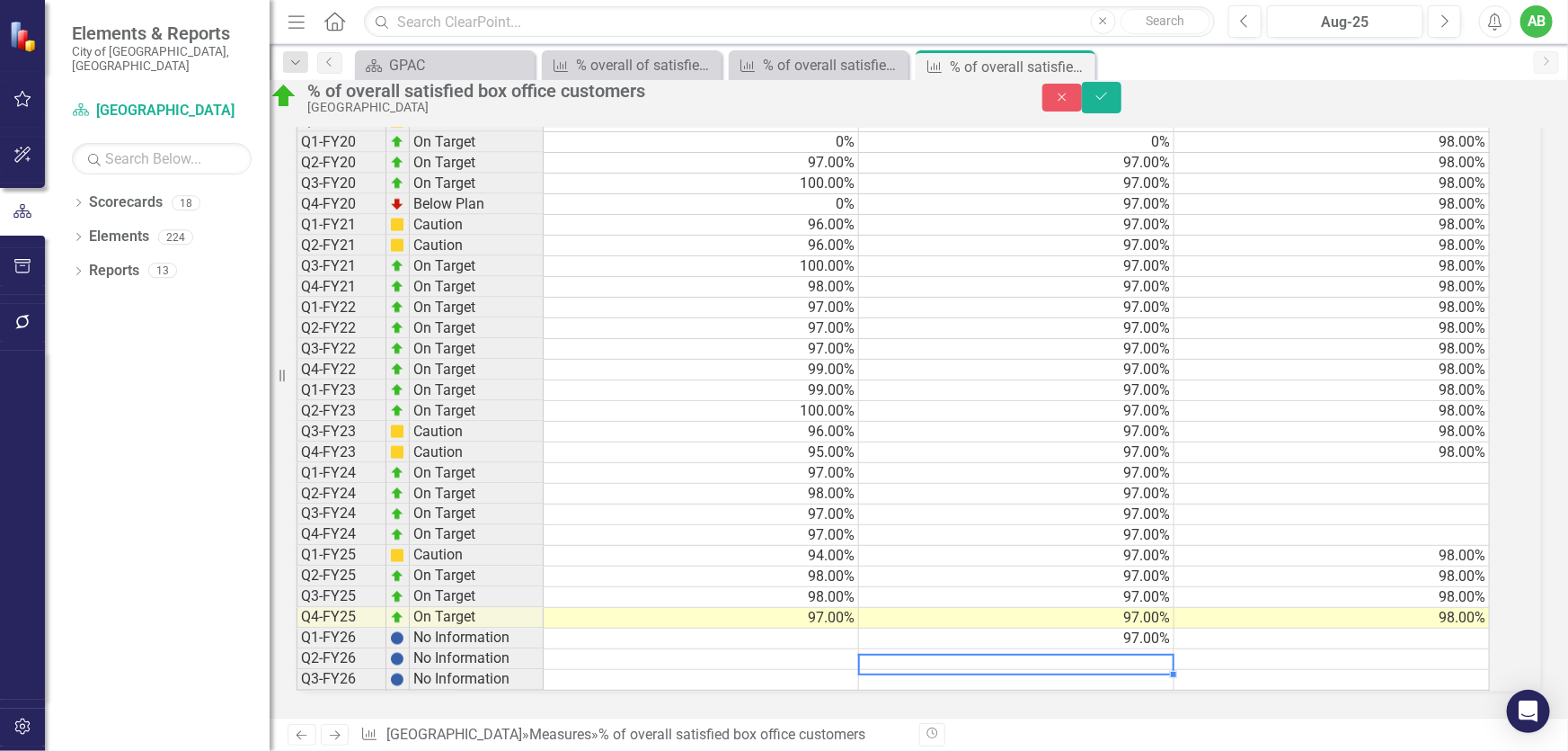
click at [1169, 649] on td at bounding box center [1016, 659] width 315 height 21
click at [1144, 653] on textarea "97" at bounding box center [1016, 664] width 316 height 22
click at [1151, 670] on td at bounding box center [1016, 680] width 315 height 21
type textarea "97"
click at [1122, 99] on button "Save" at bounding box center [1102, 97] width 39 height 32
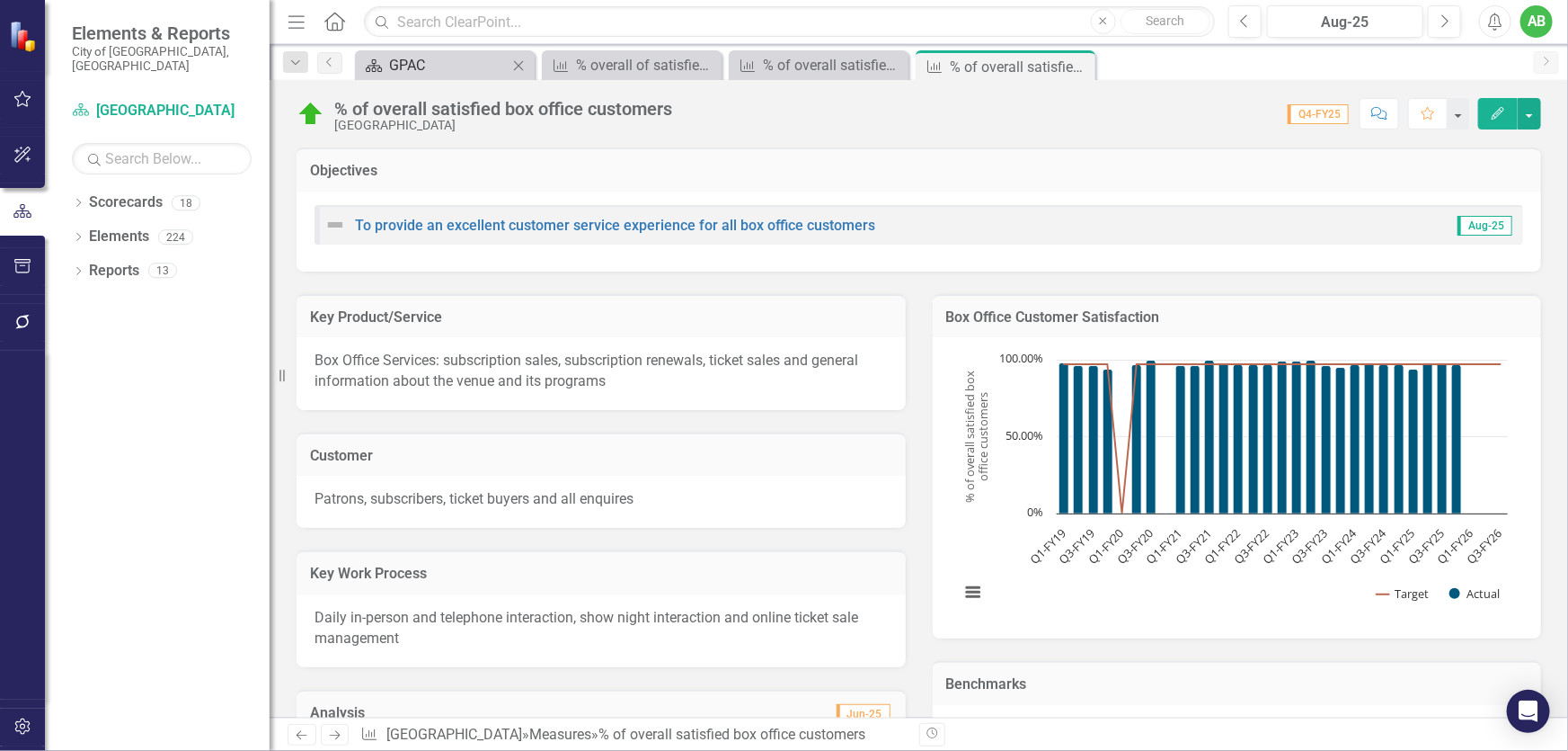
click at [428, 66] on div "GPAC" at bounding box center [448, 64] width 119 height 22
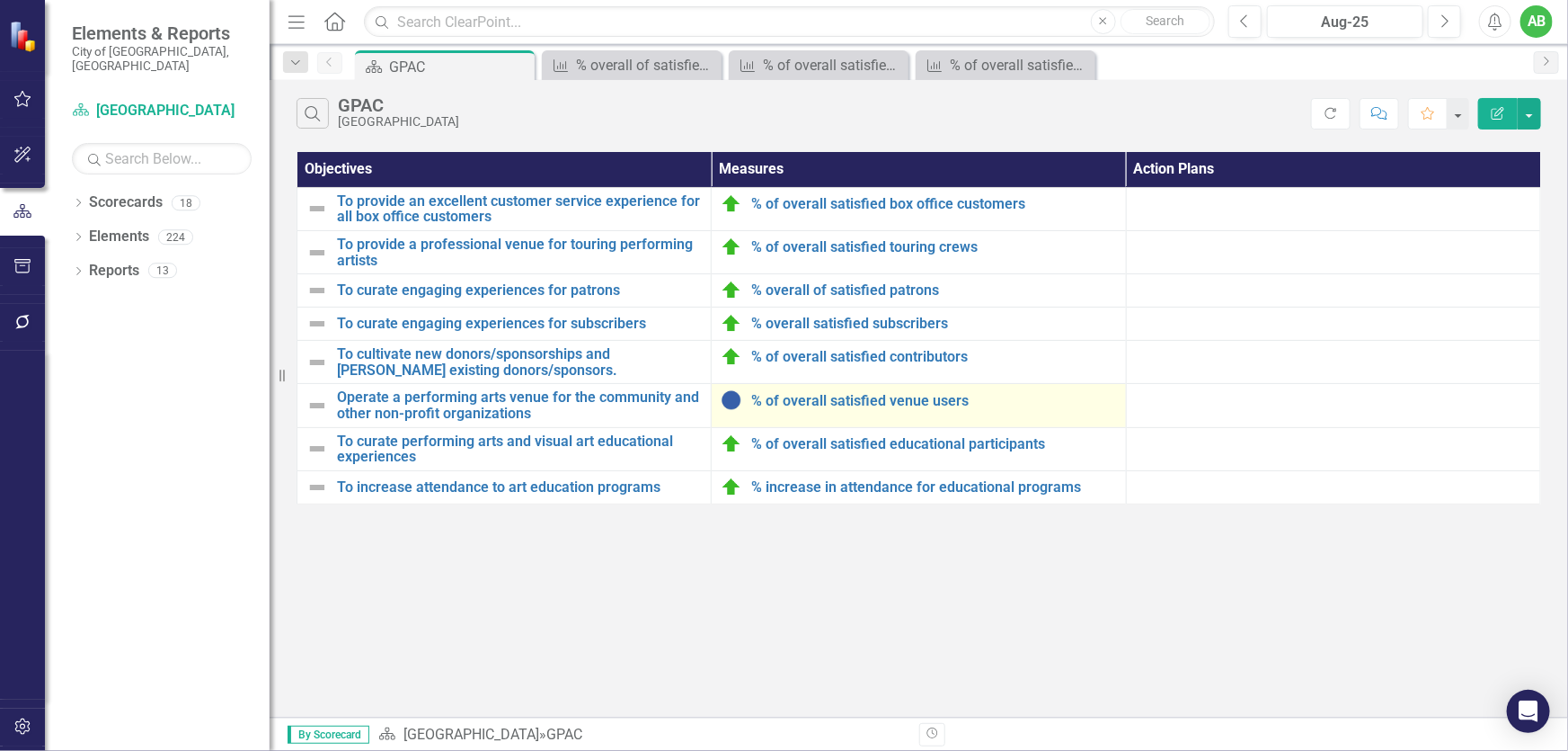
click at [901, 408] on div "% of overall satisfied venue users" at bounding box center [919, 399] width 396 height 22
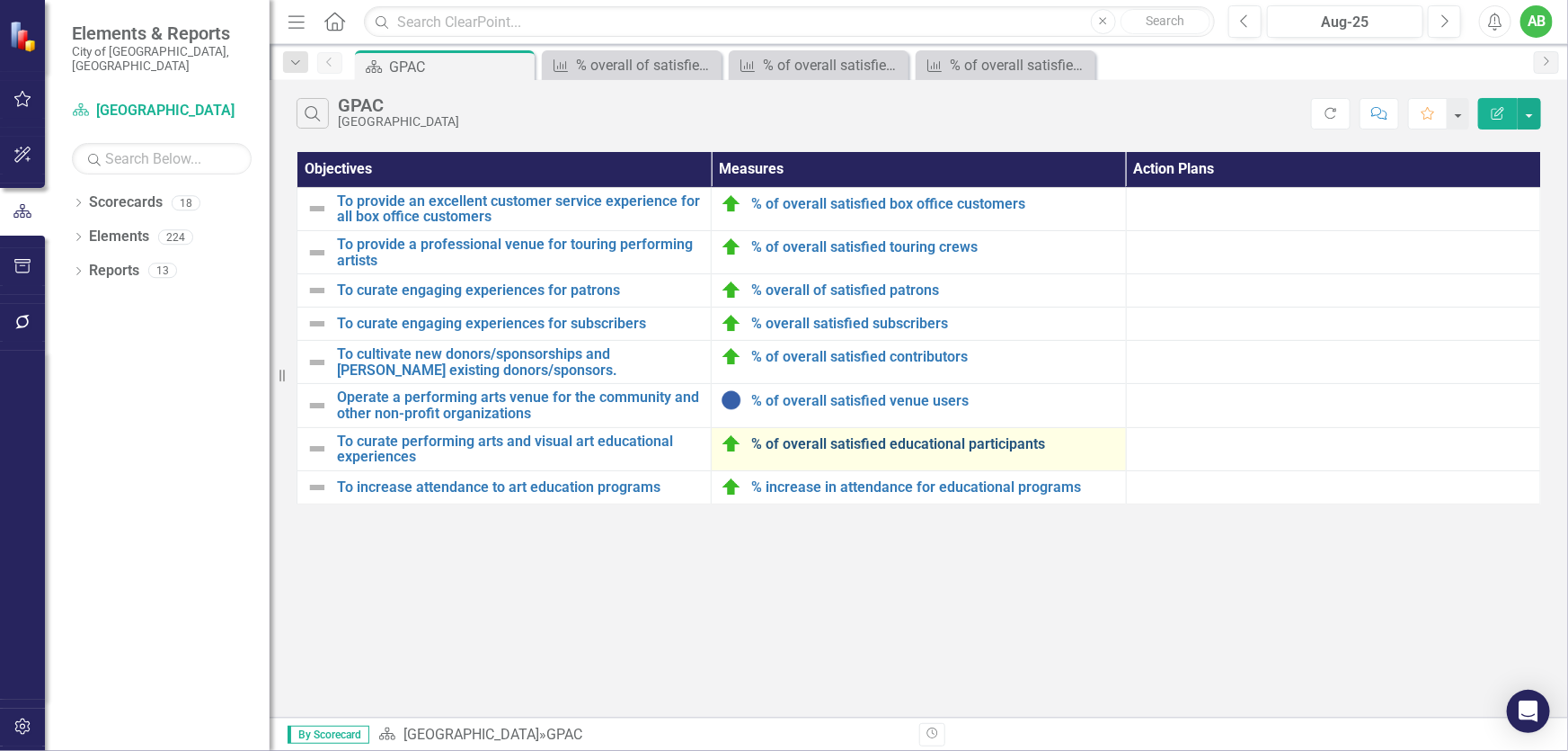
click at [897, 437] on link "% of overall satisfied educational participants" at bounding box center [933, 444] width 365 height 16
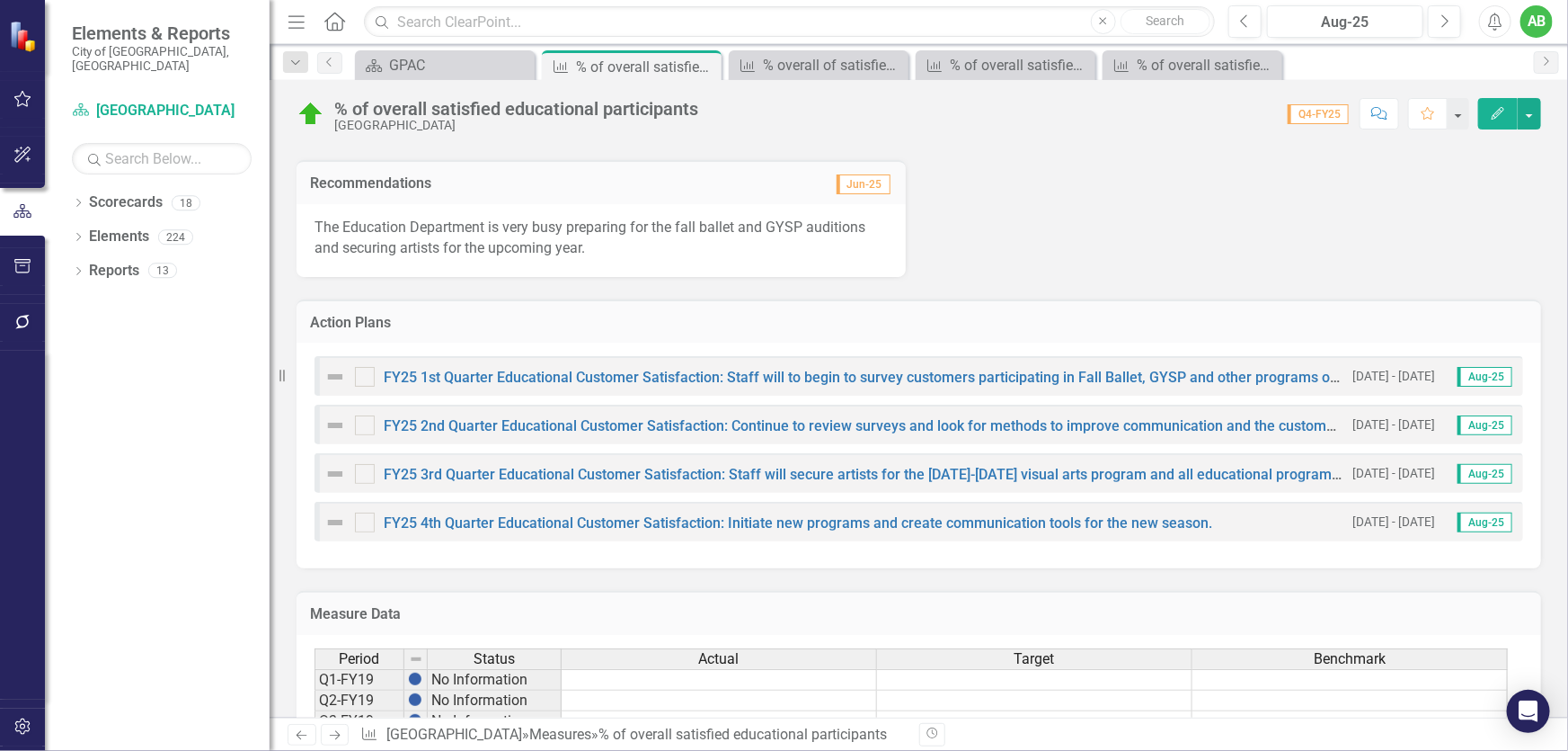
scroll to position [980, 0]
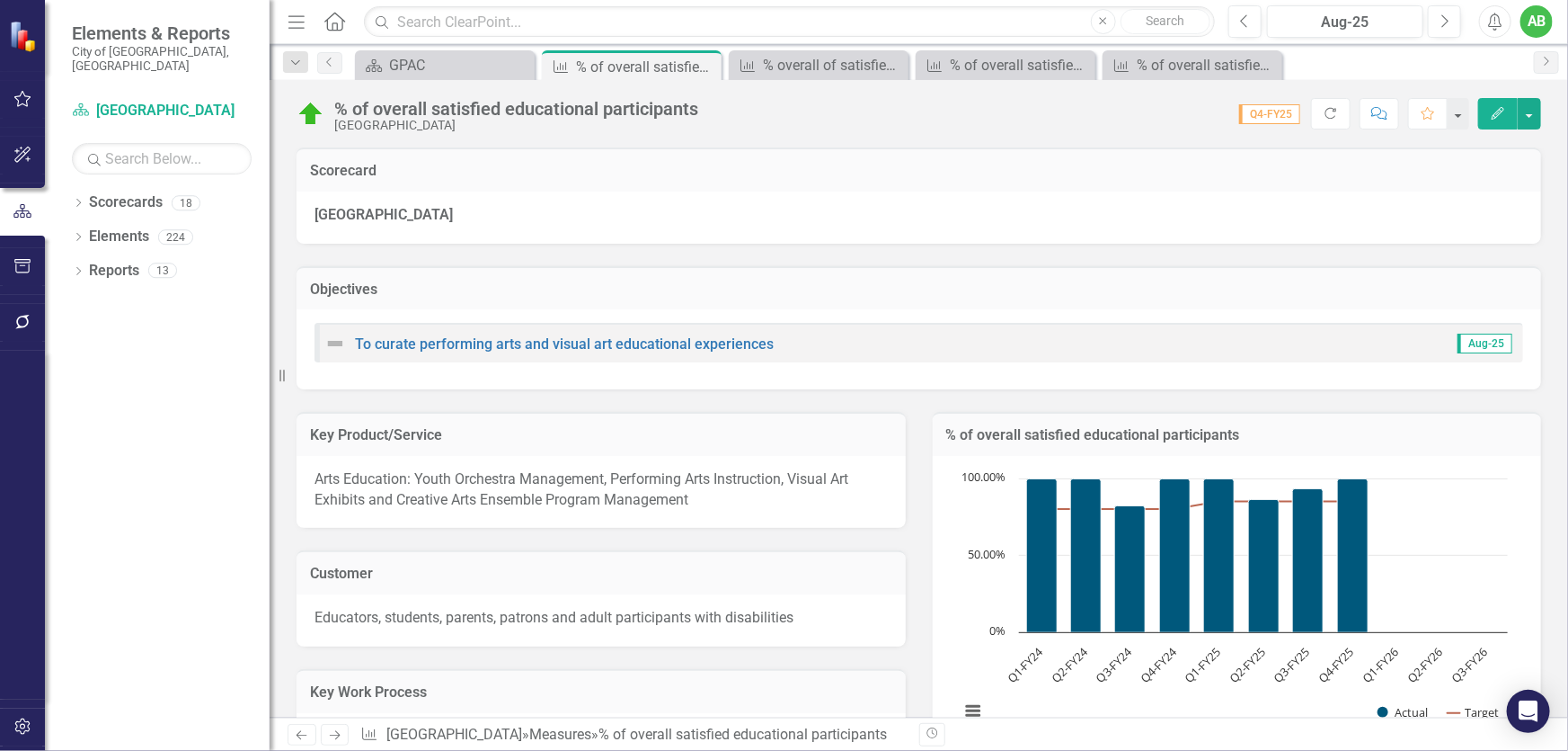
scroll to position [980, 0]
